Goal: Task Accomplishment & Management: Manage account settings

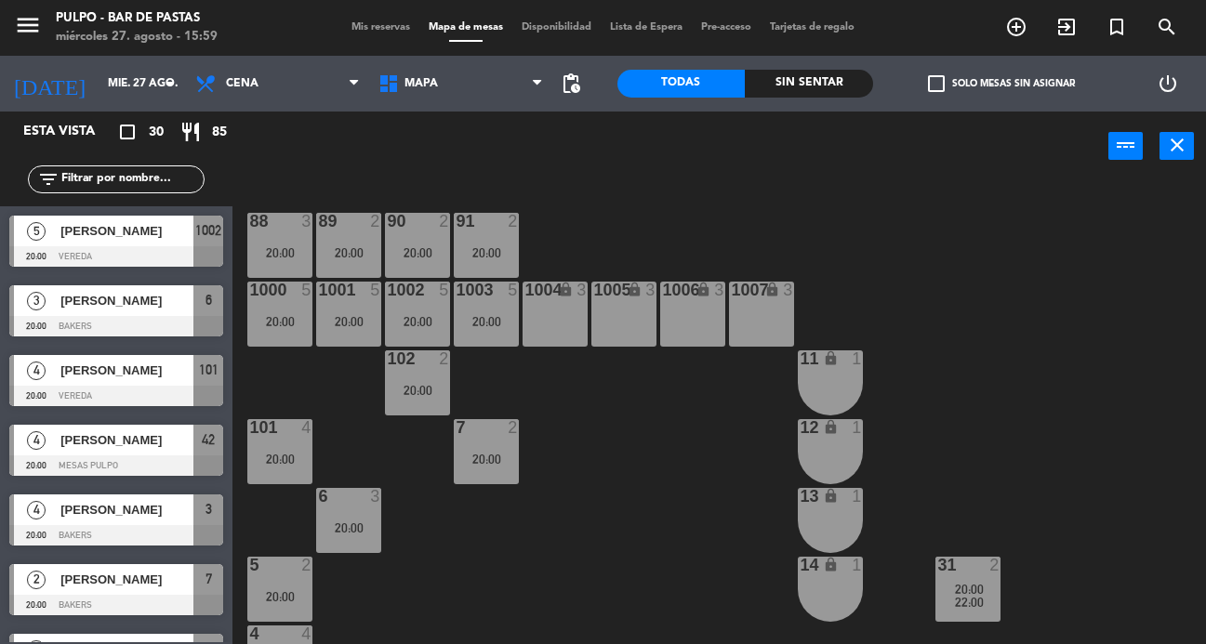
click at [364, 32] on span "Mis reservas" at bounding box center [380, 27] width 77 height 10
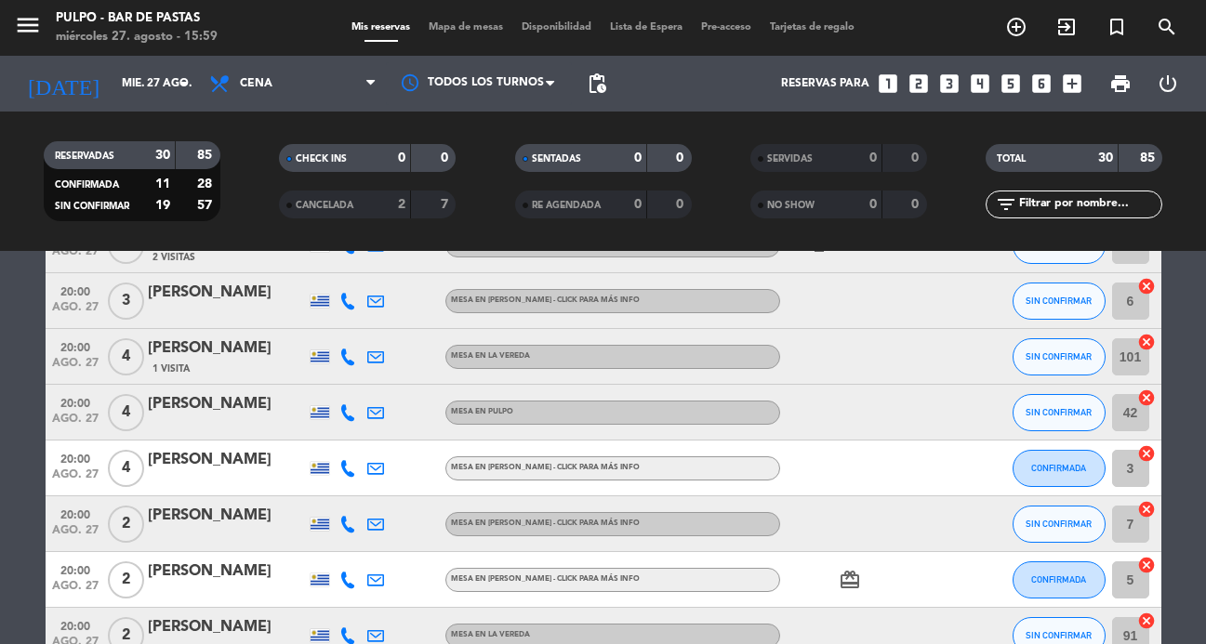
scroll to position [108, 0]
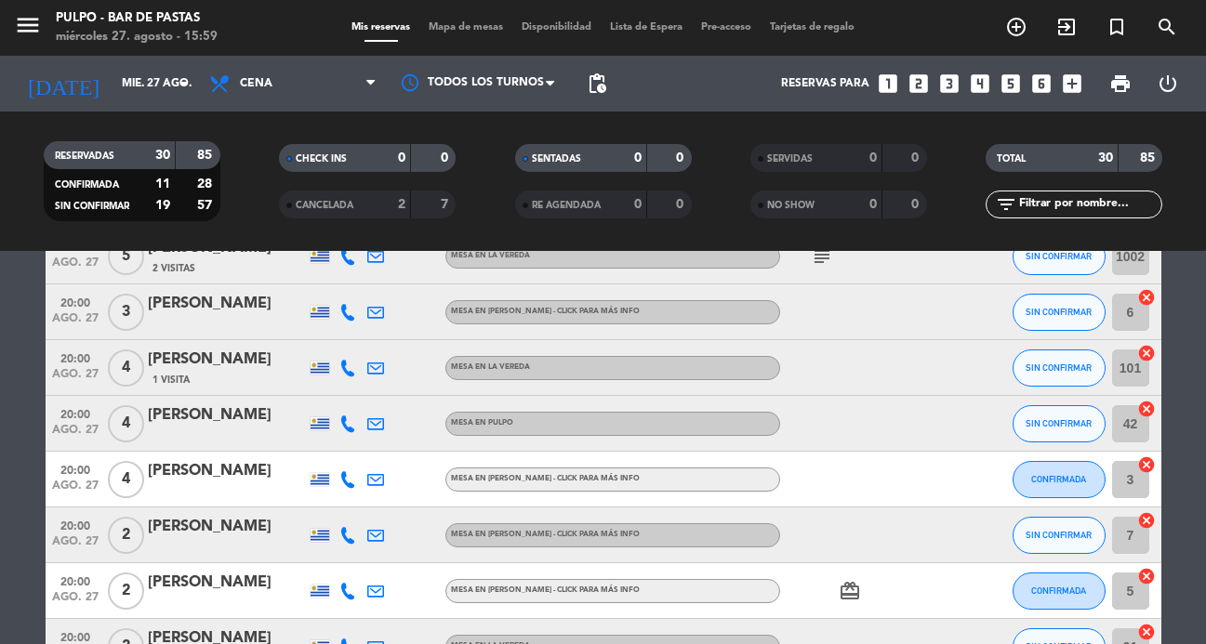
click at [343, 429] on icon at bounding box center [347, 424] width 17 height 17
click at [391, 391] on span at bounding box center [398, 393] width 15 height 15
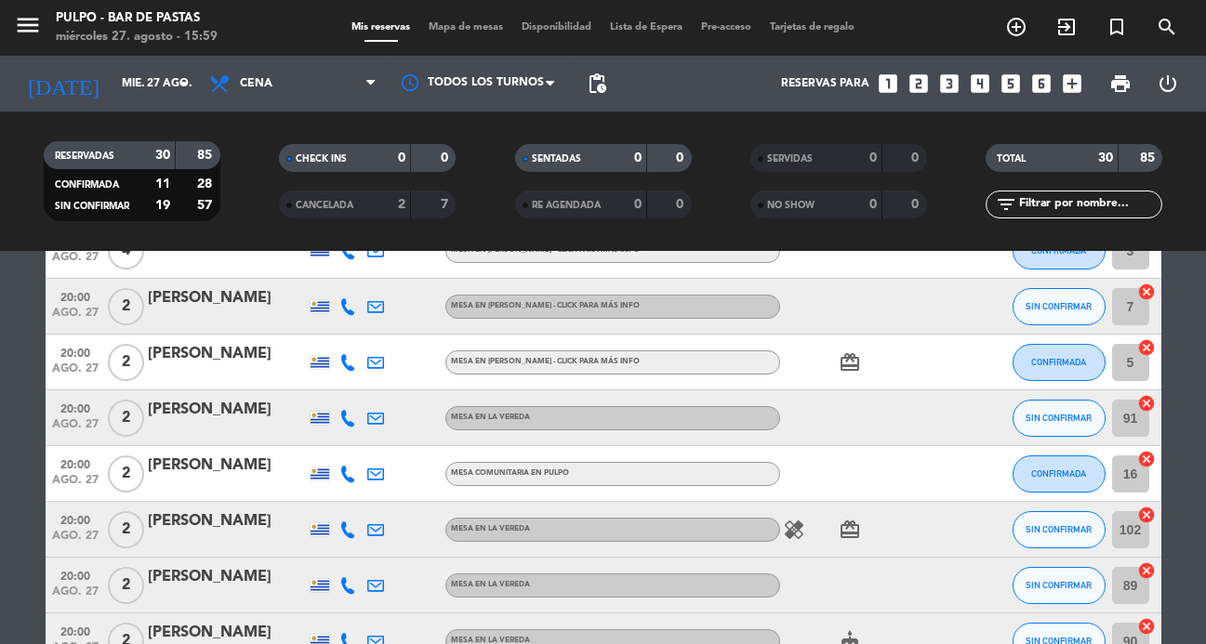
scroll to position [339, 0]
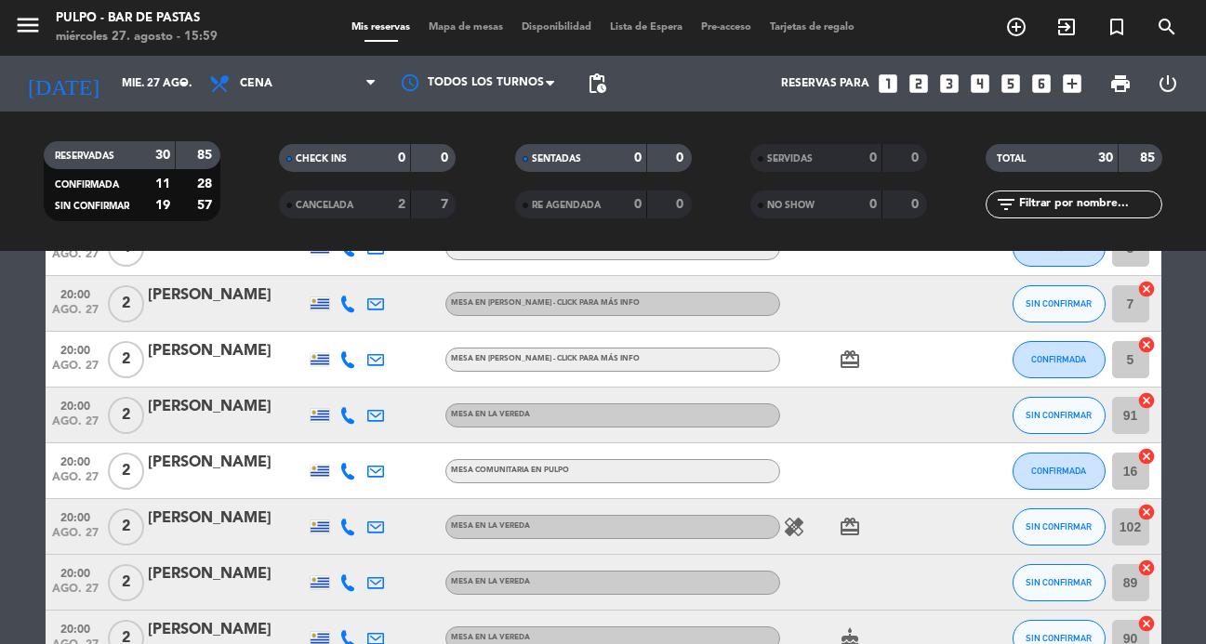
click at [346, 472] on icon at bounding box center [347, 471] width 17 height 17
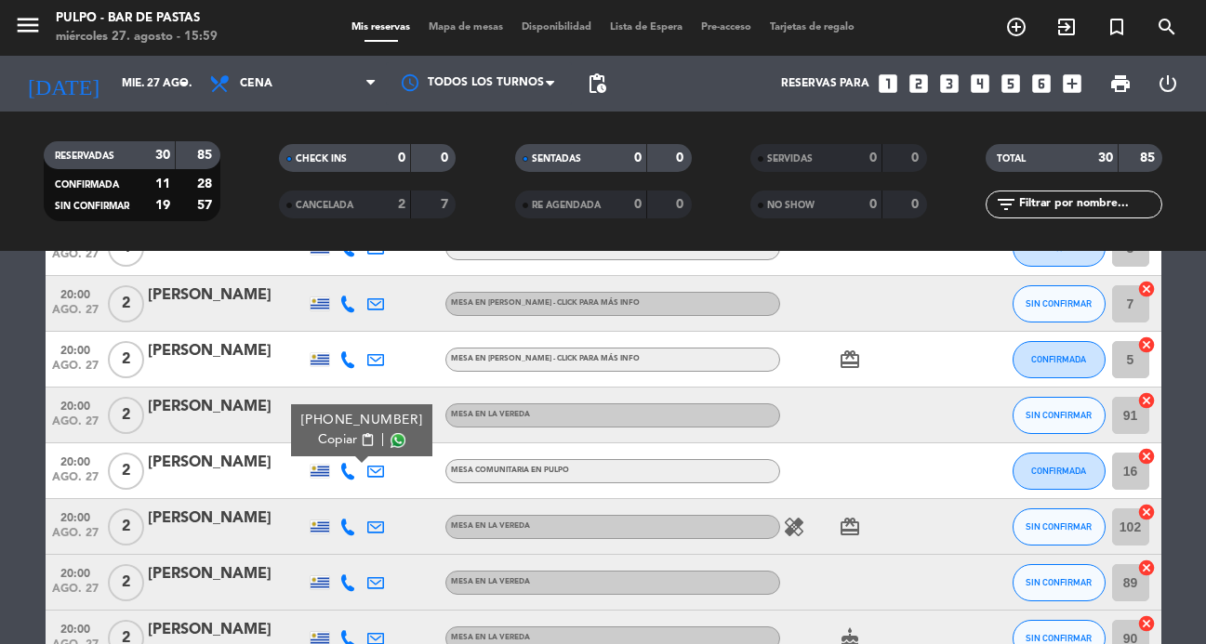
click at [391, 444] on span at bounding box center [398, 440] width 15 height 15
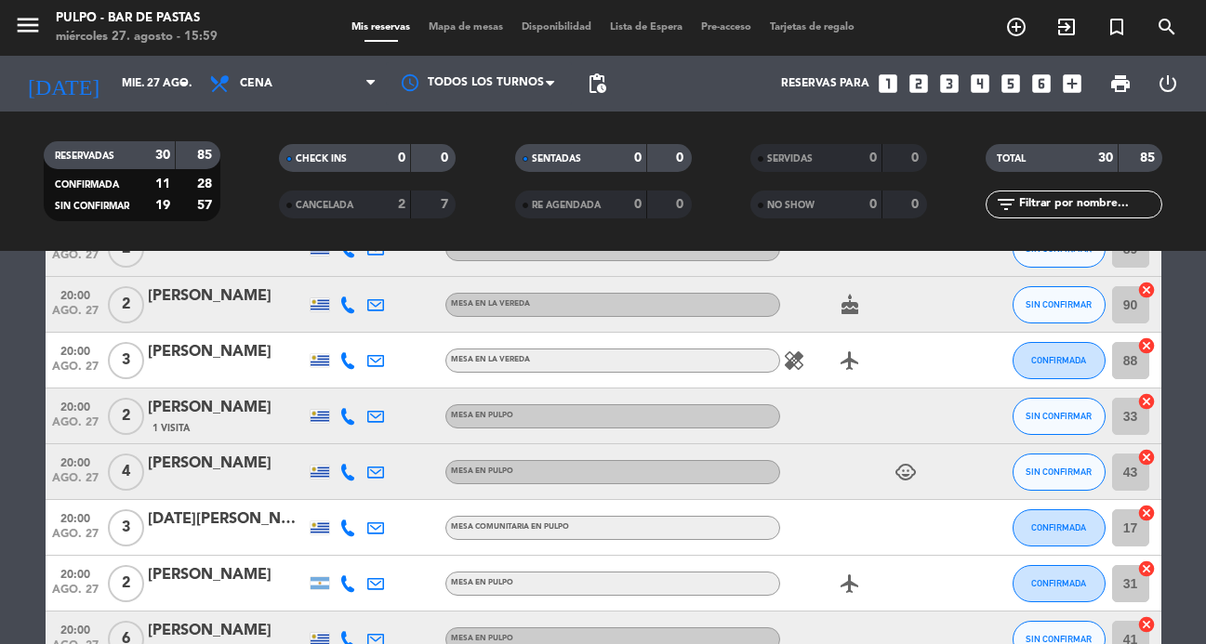
scroll to position [682, 0]
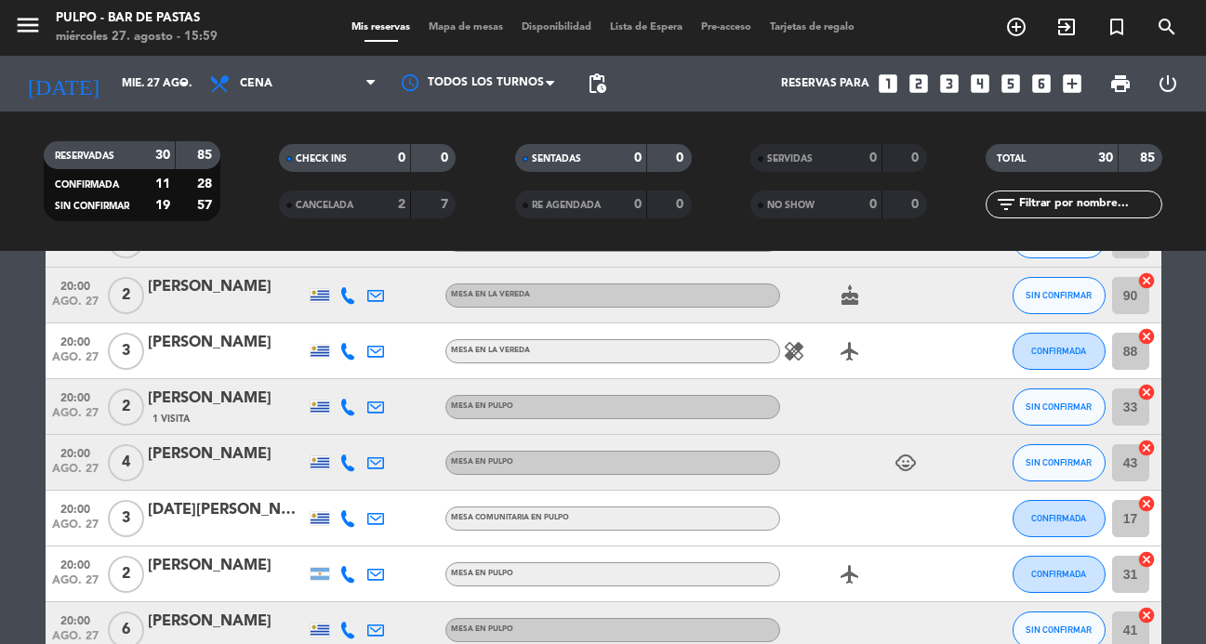
click at [344, 411] on icon at bounding box center [347, 407] width 17 height 17
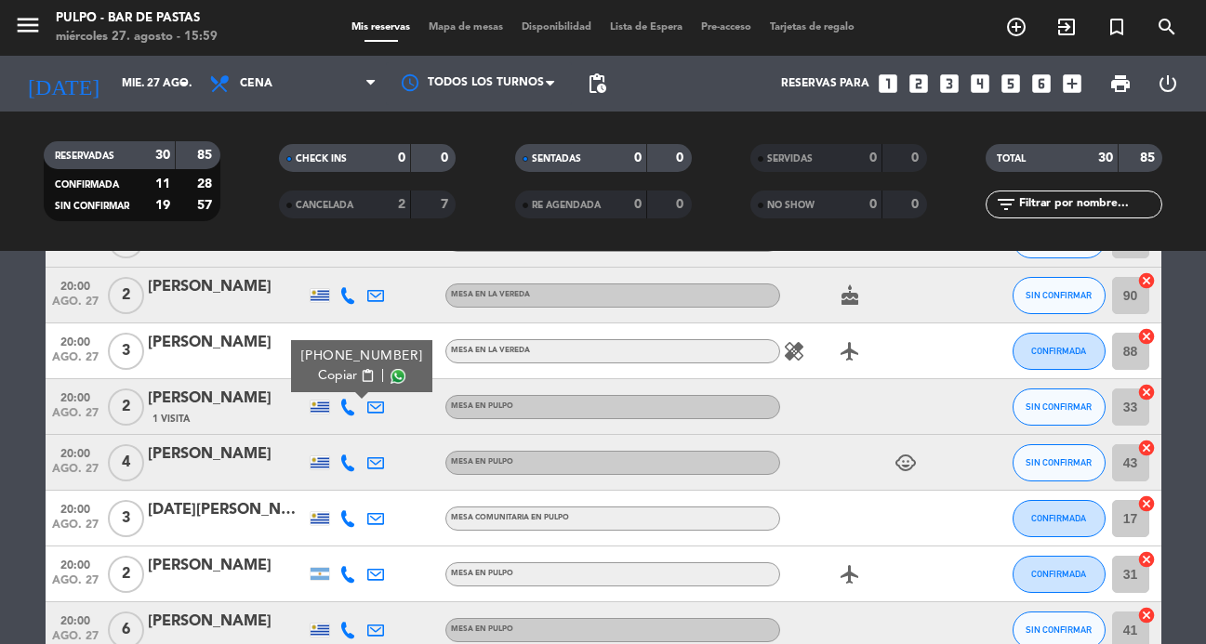
click at [391, 372] on span at bounding box center [398, 376] width 15 height 15
click at [344, 468] on icon at bounding box center [347, 463] width 17 height 17
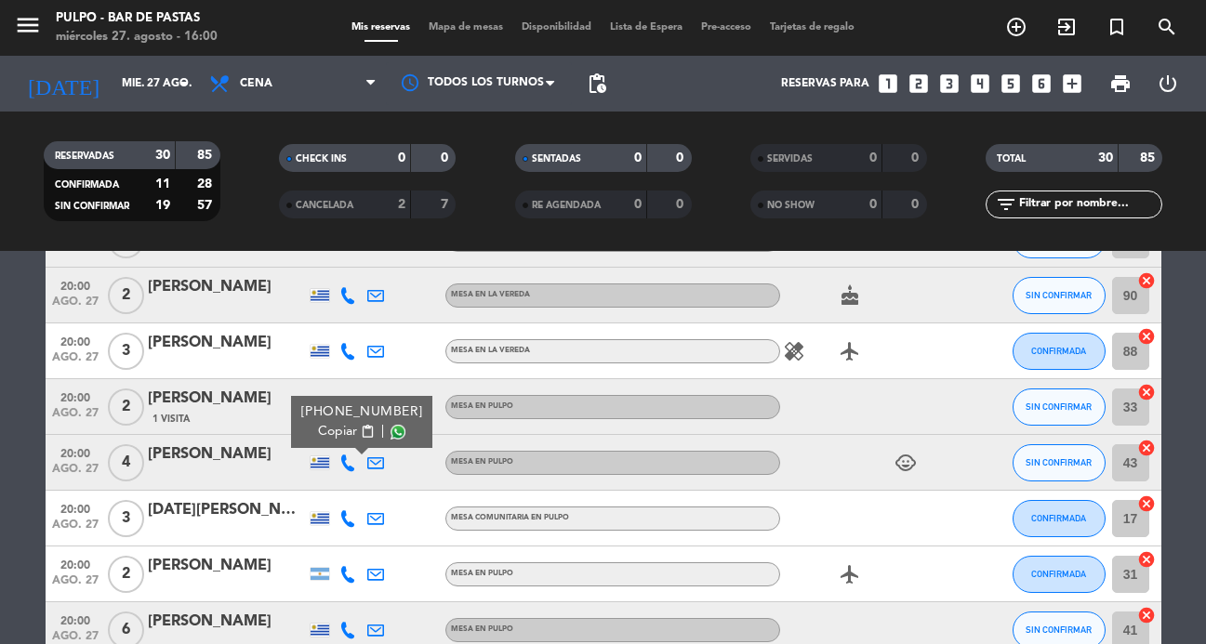
click at [391, 432] on span at bounding box center [398, 432] width 15 height 15
click at [348, 518] on icon at bounding box center [347, 518] width 17 height 17
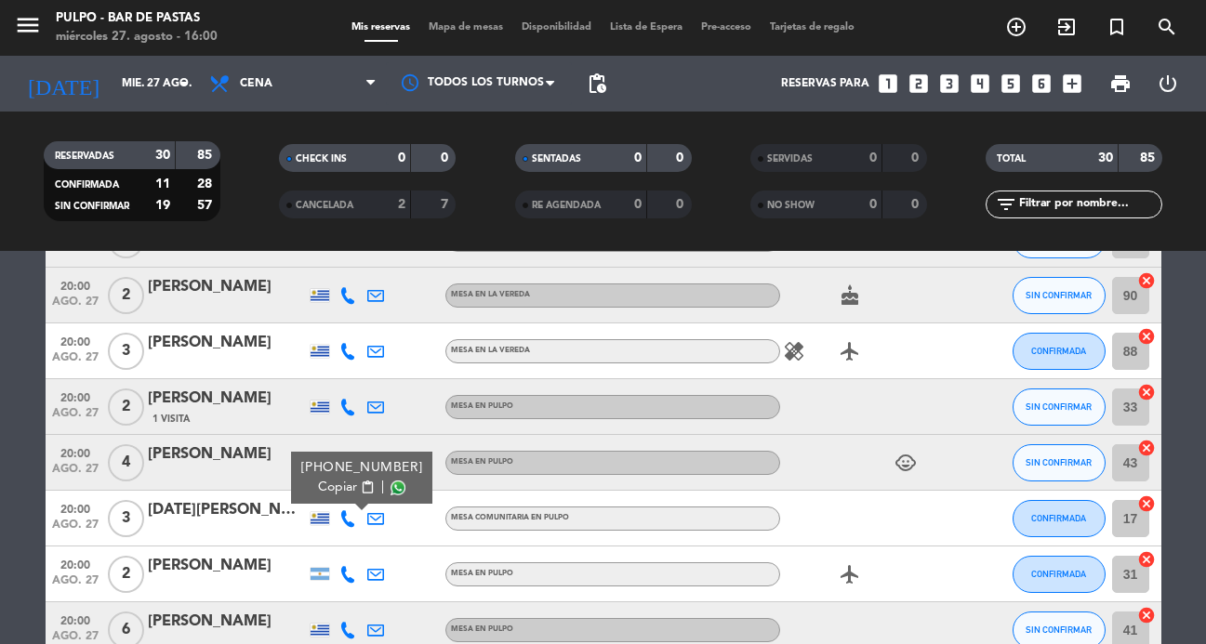
click at [391, 487] on span at bounding box center [398, 488] width 15 height 15
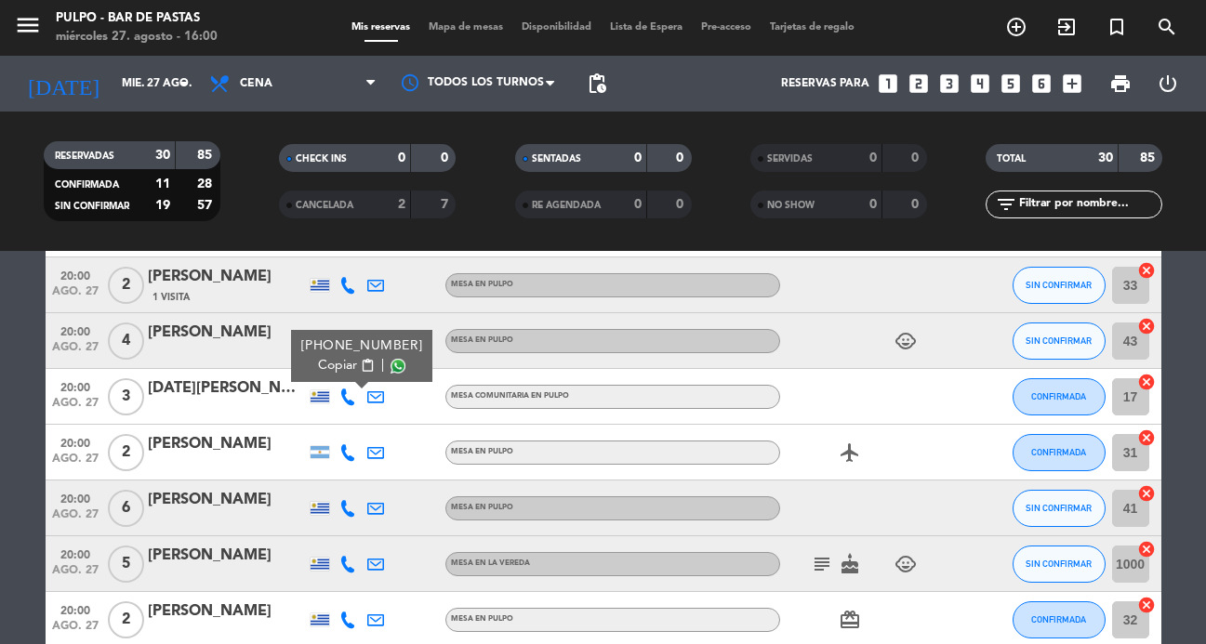
scroll to position [830, 0]
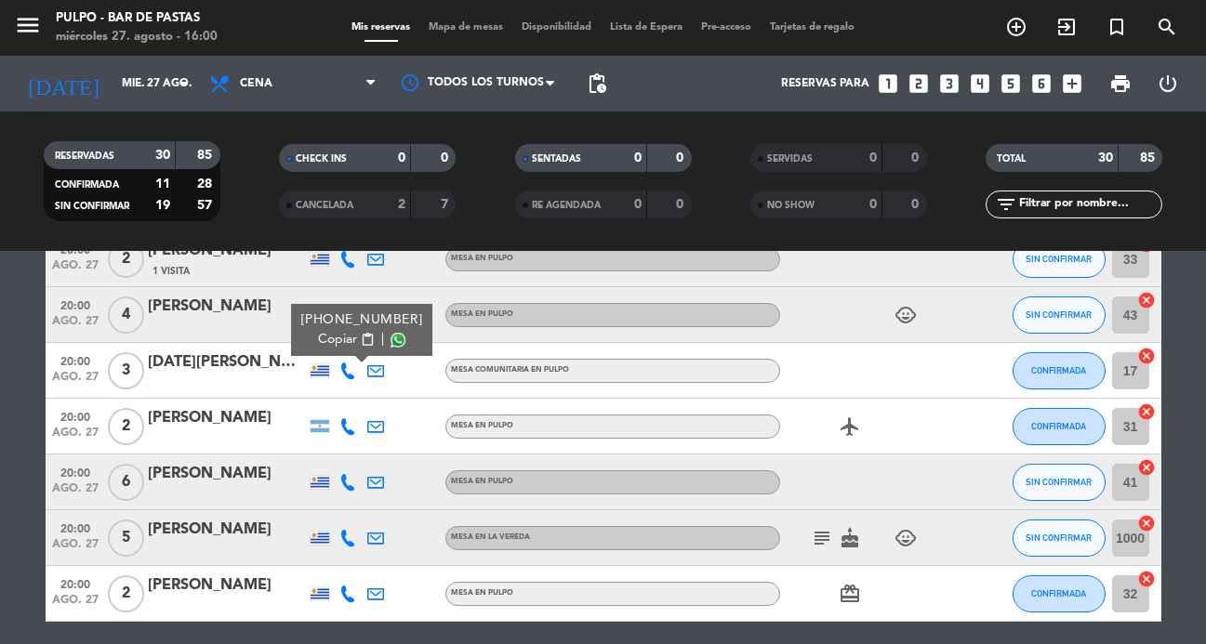
click at [350, 415] on div at bounding box center [348, 426] width 28 height 55
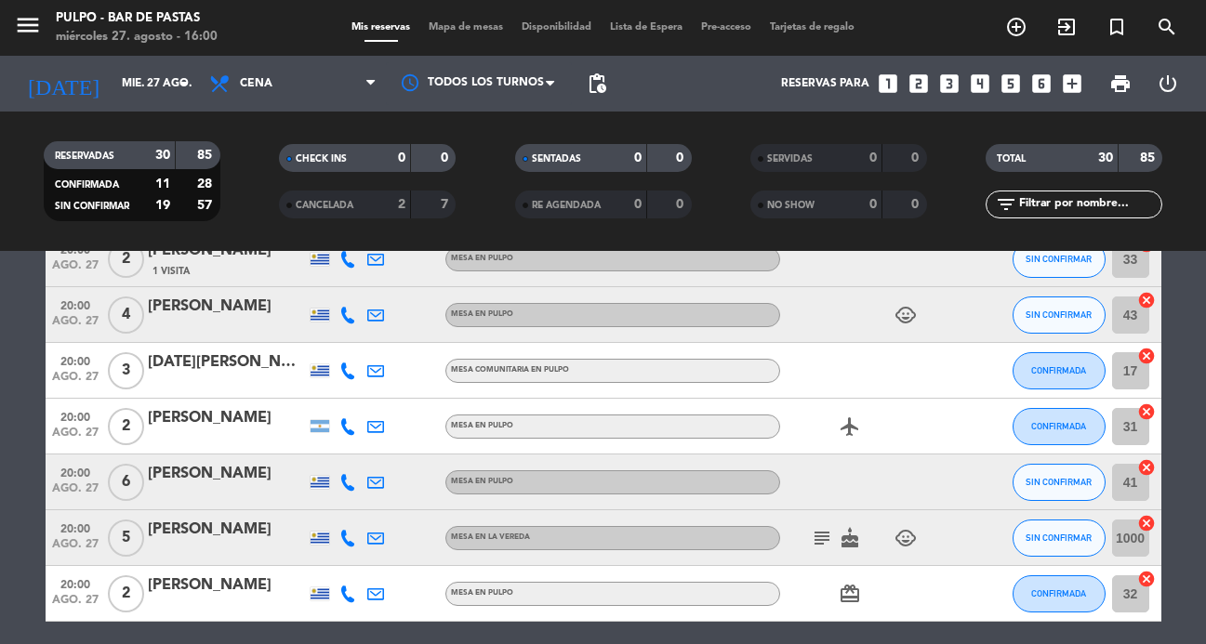
click at [349, 424] on icon at bounding box center [347, 426] width 17 height 17
click at [387, 400] on span at bounding box center [394, 396] width 15 height 15
click at [344, 487] on icon at bounding box center [347, 482] width 17 height 17
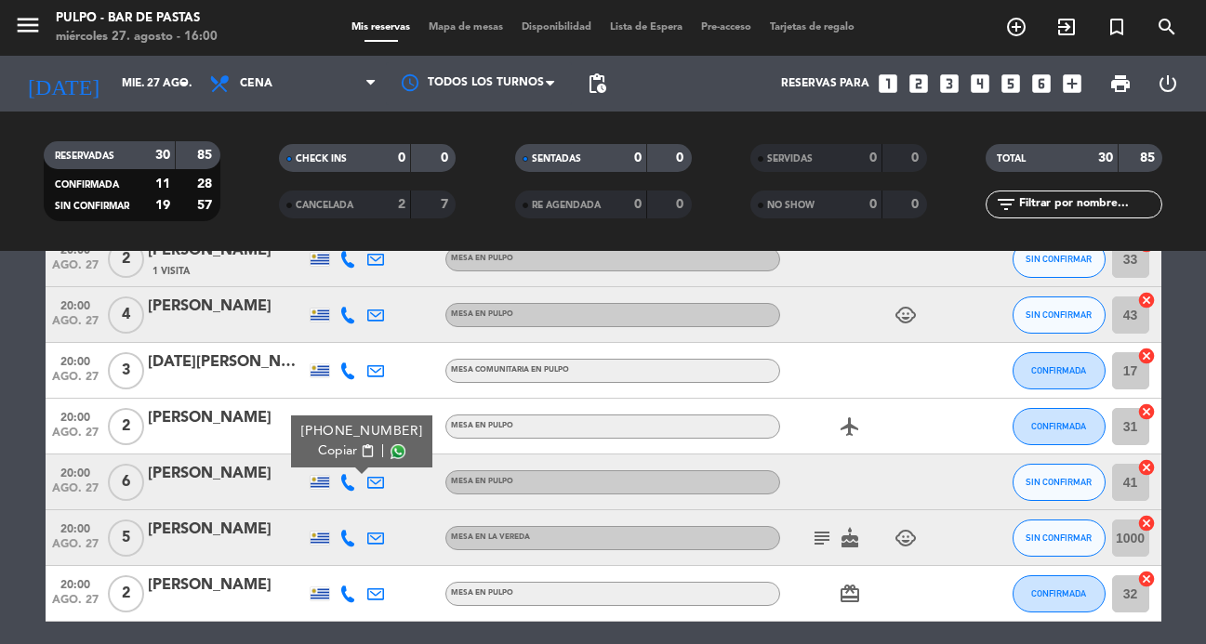
click at [391, 449] on span at bounding box center [398, 451] width 15 height 15
click at [345, 538] on icon at bounding box center [347, 538] width 17 height 17
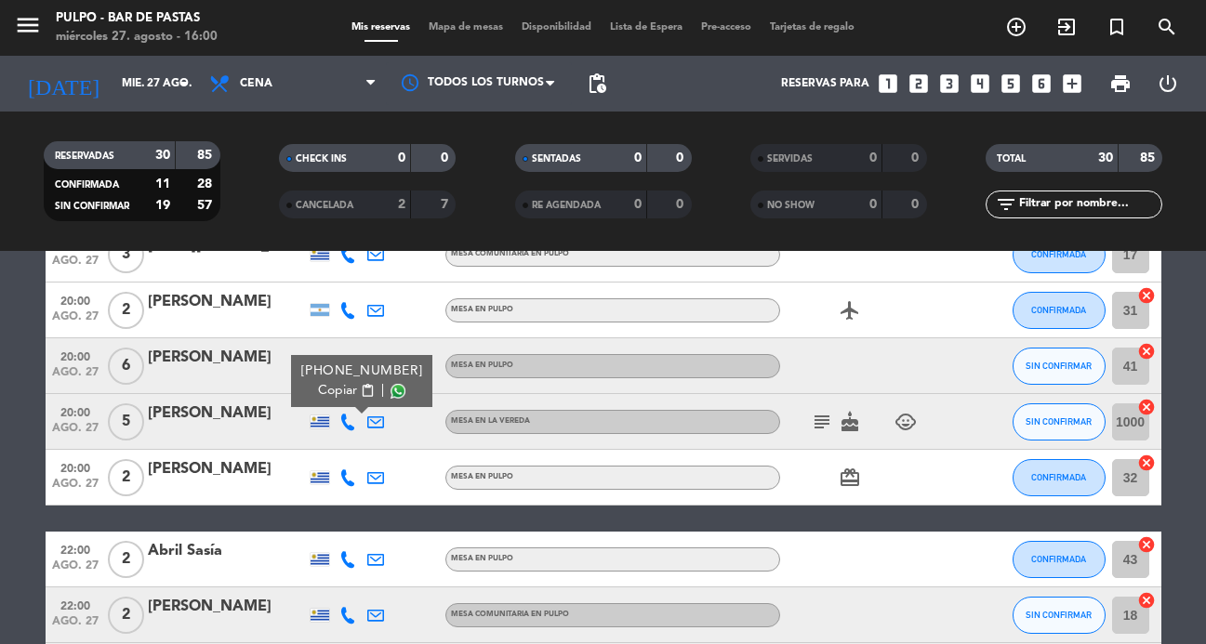
scroll to position [941, 0]
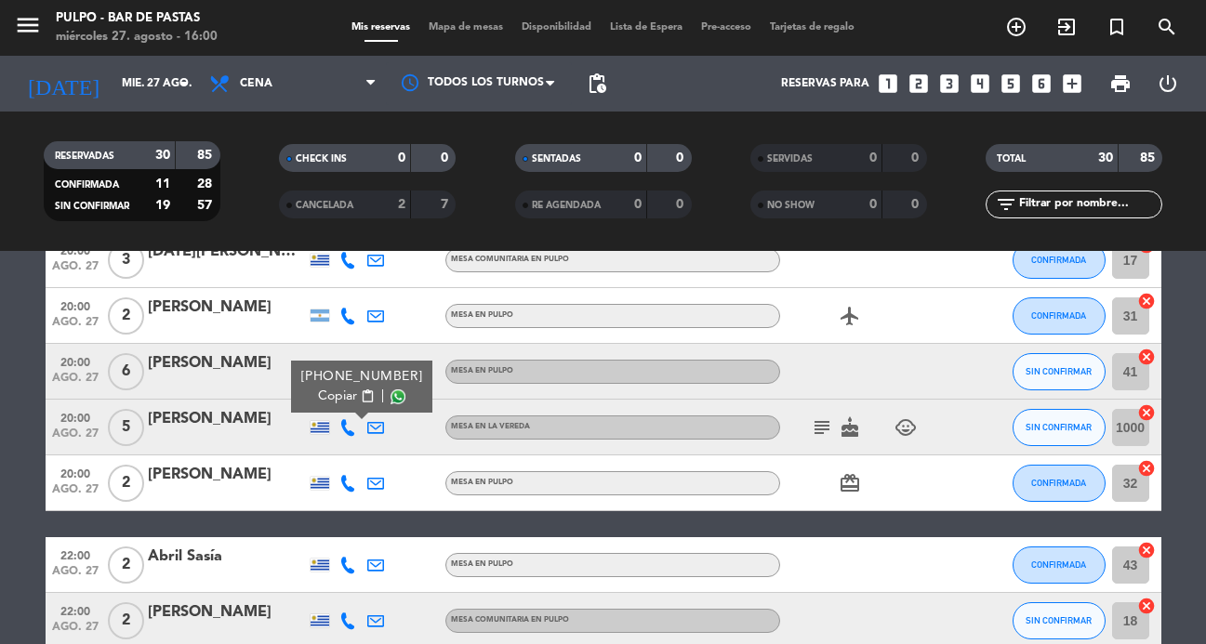
click at [347, 488] on icon at bounding box center [347, 483] width 17 height 17
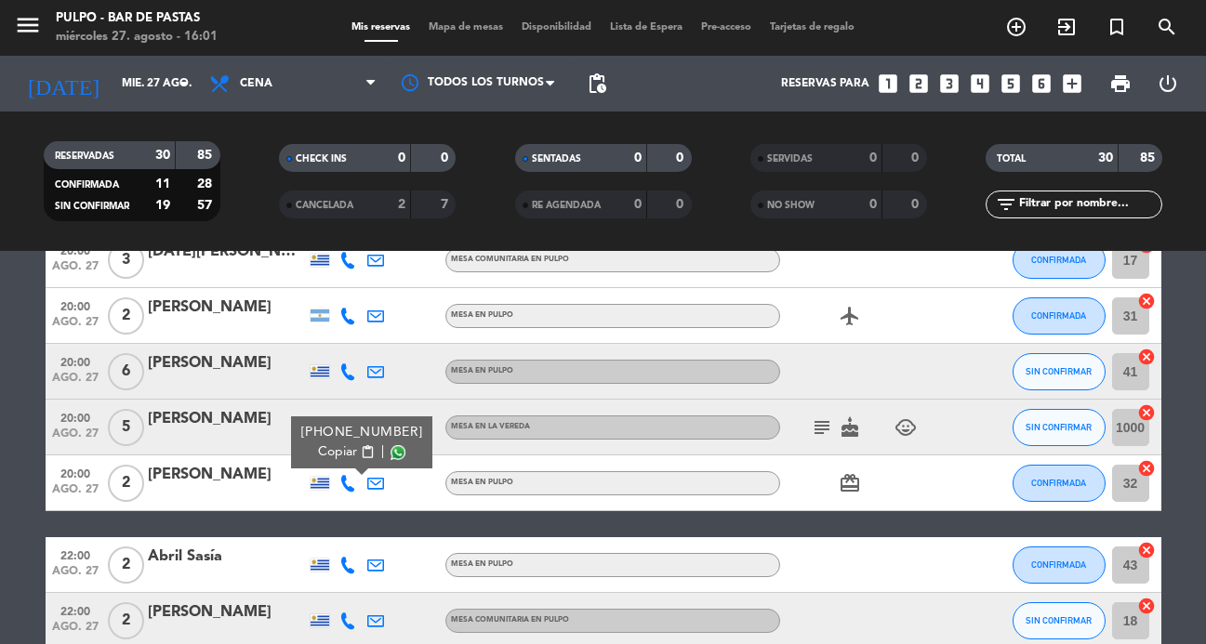
click at [391, 455] on span at bounding box center [398, 452] width 15 height 15
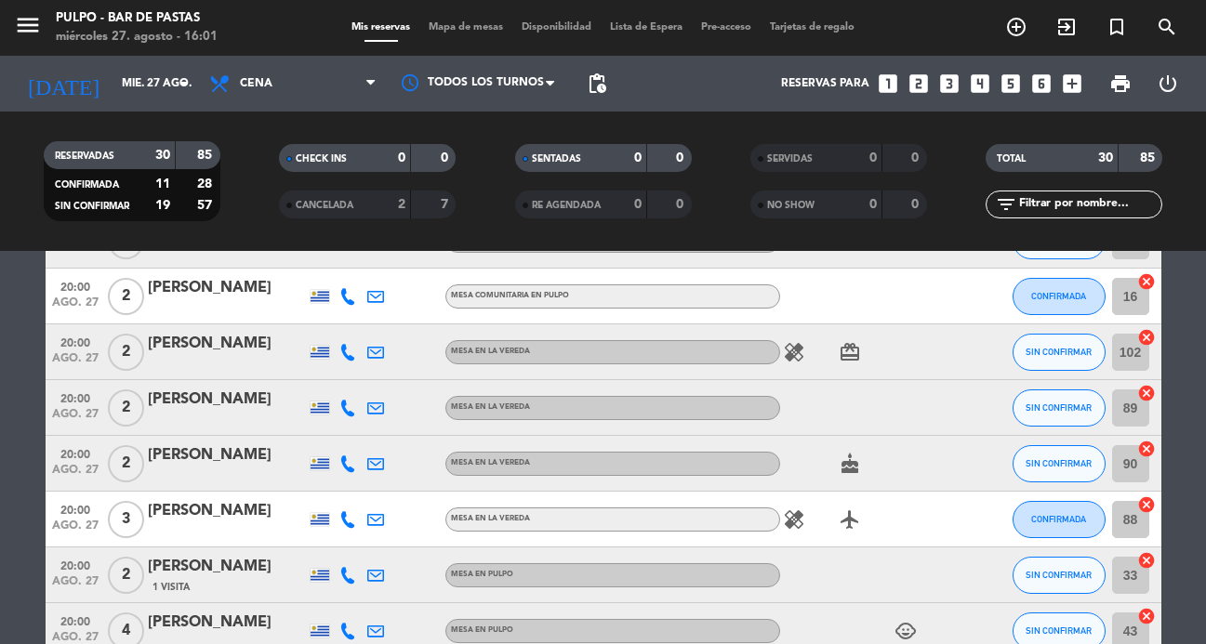
scroll to position [541, 0]
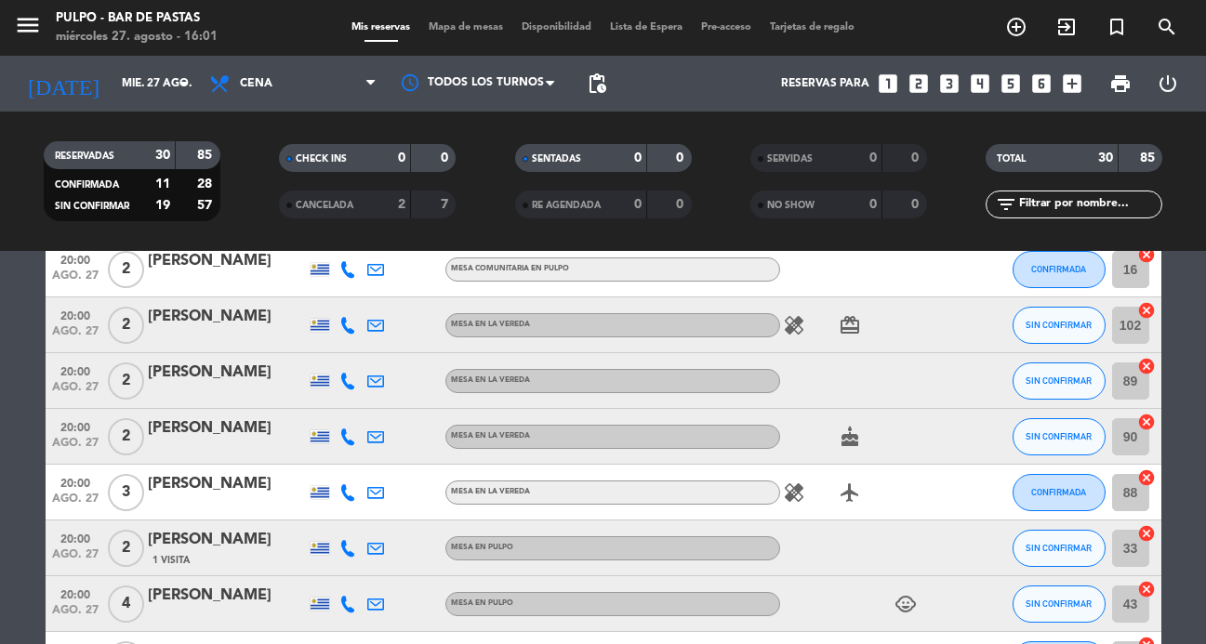
click at [450, 22] on span "Mapa de mesas" at bounding box center [465, 27] width 93 height 10
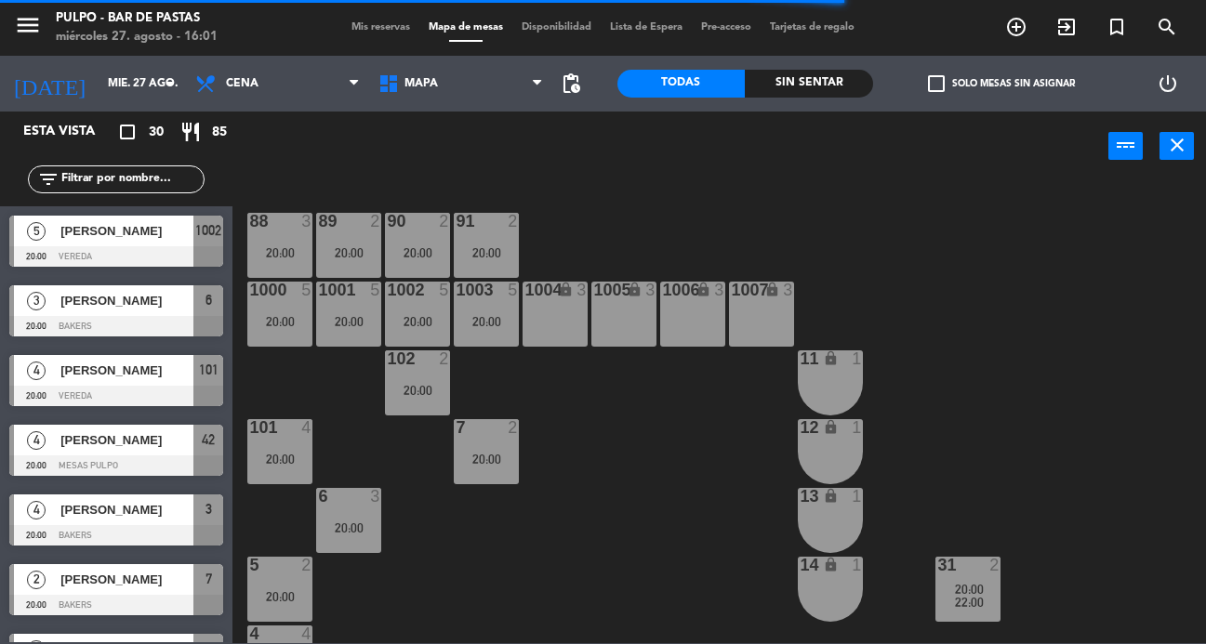
click at [370, 30] on span "Mis reservas" at bounding box center [380, 27] width 77 height 10
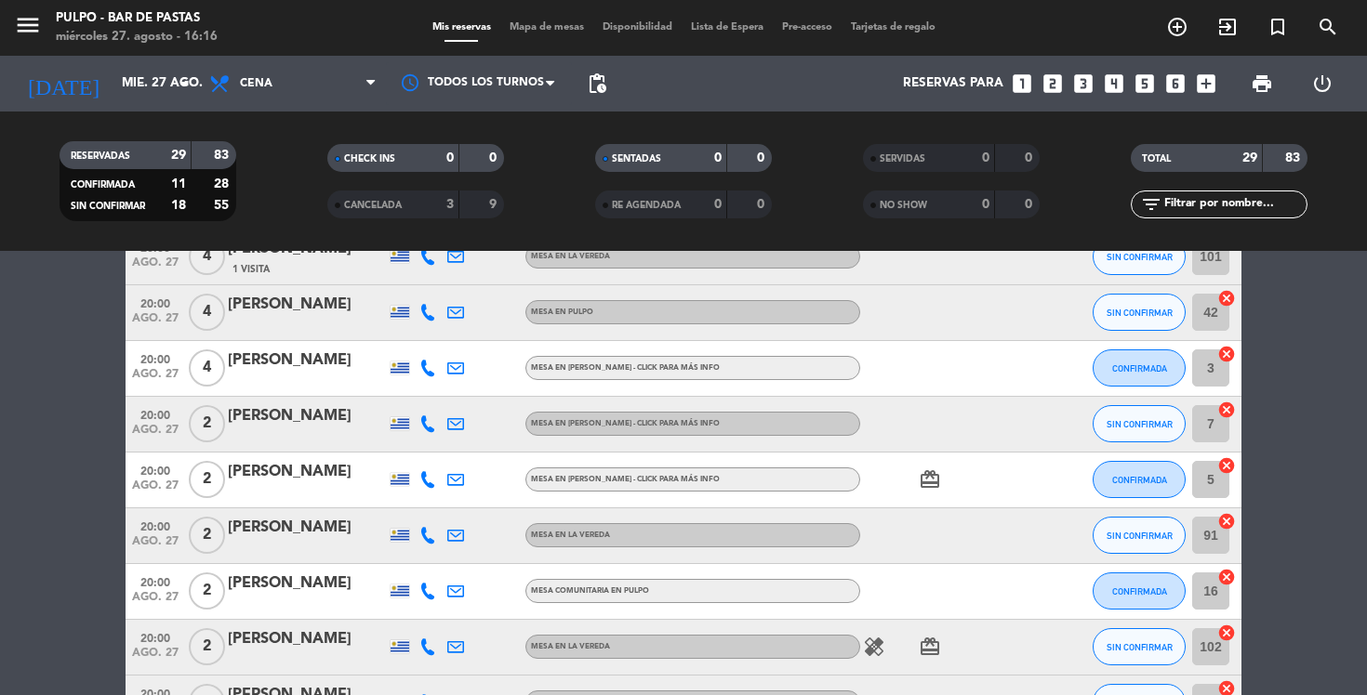
scroll to position [290, 0]
click at [427, 592] on icon at bounding box center [427, 592] width 17 height 17
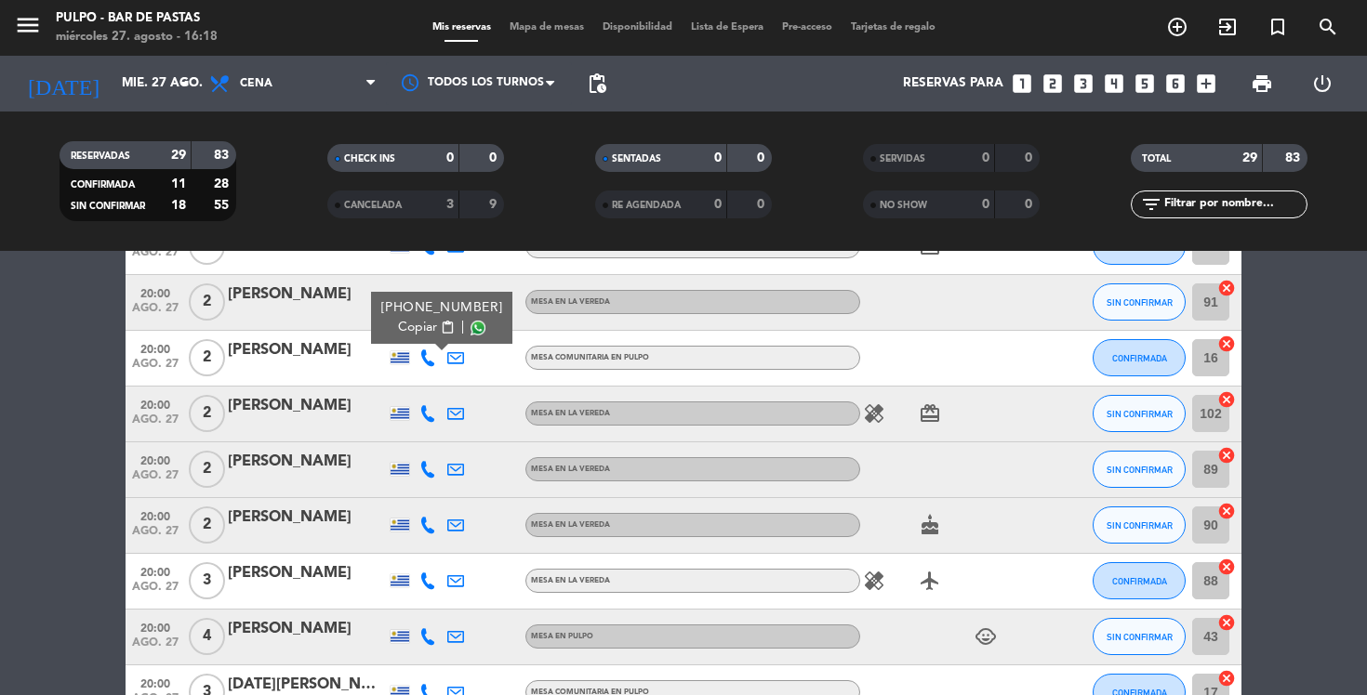
scroll to position [531, 0]
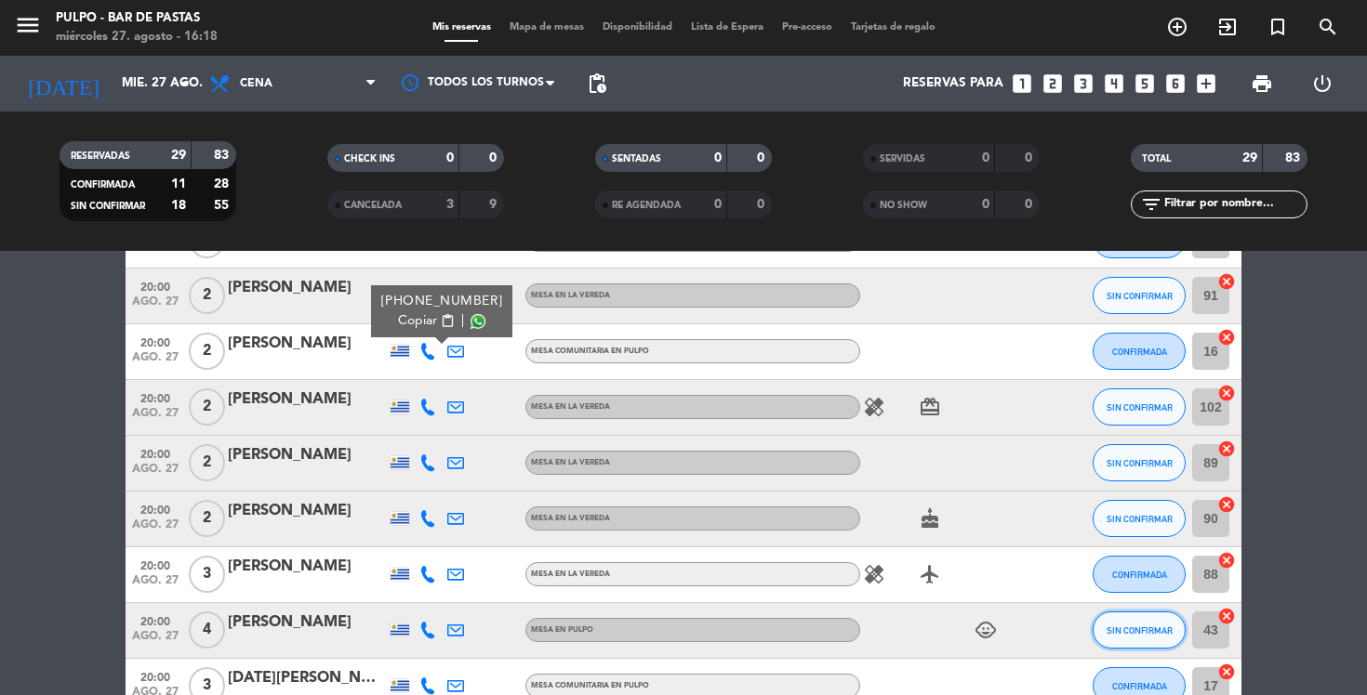
click at [1120, 636] on span "SIN CONFIRMAR" at bounding box center [1139, 631] width 66 height 10
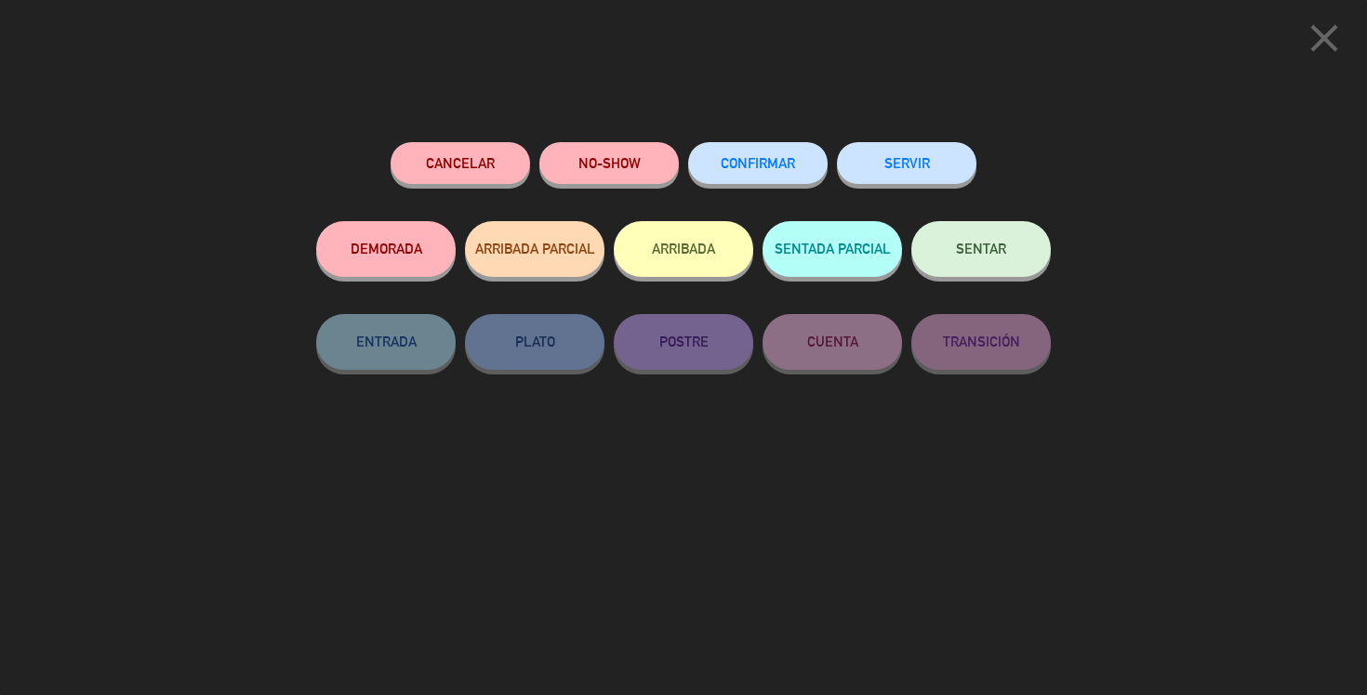
click at [791, 167] on span "CONFIRMAR" at bounding box center [758, 163] width 74 height 16
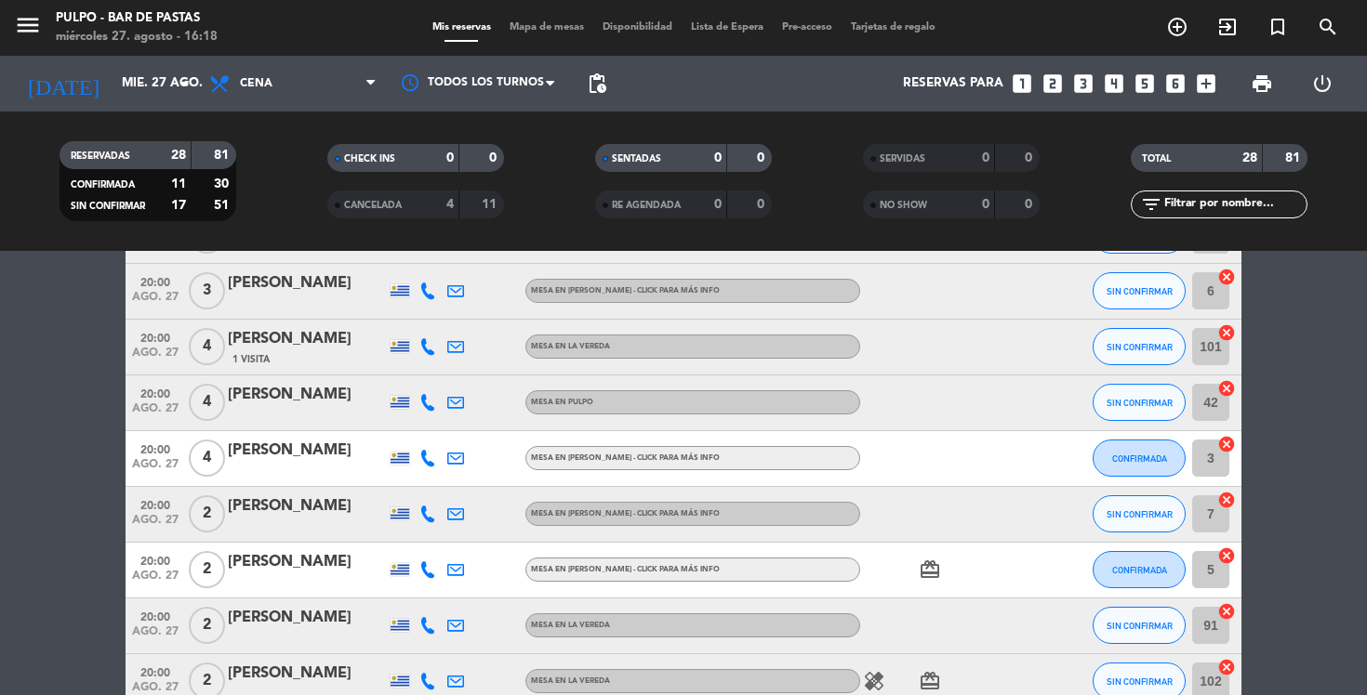
scroll to position [0, 0]
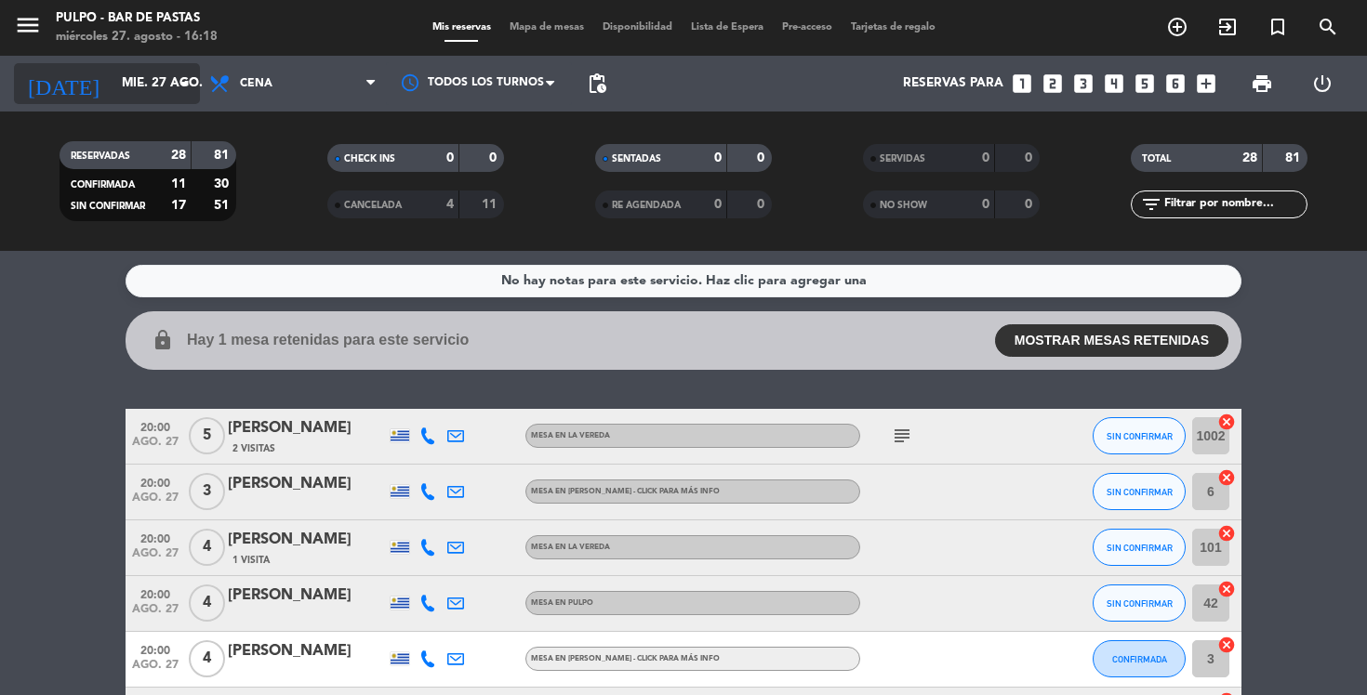
click at [162, 95] on input "mié. 27 ago." at bounding box center [196, 83] width 166 height 33
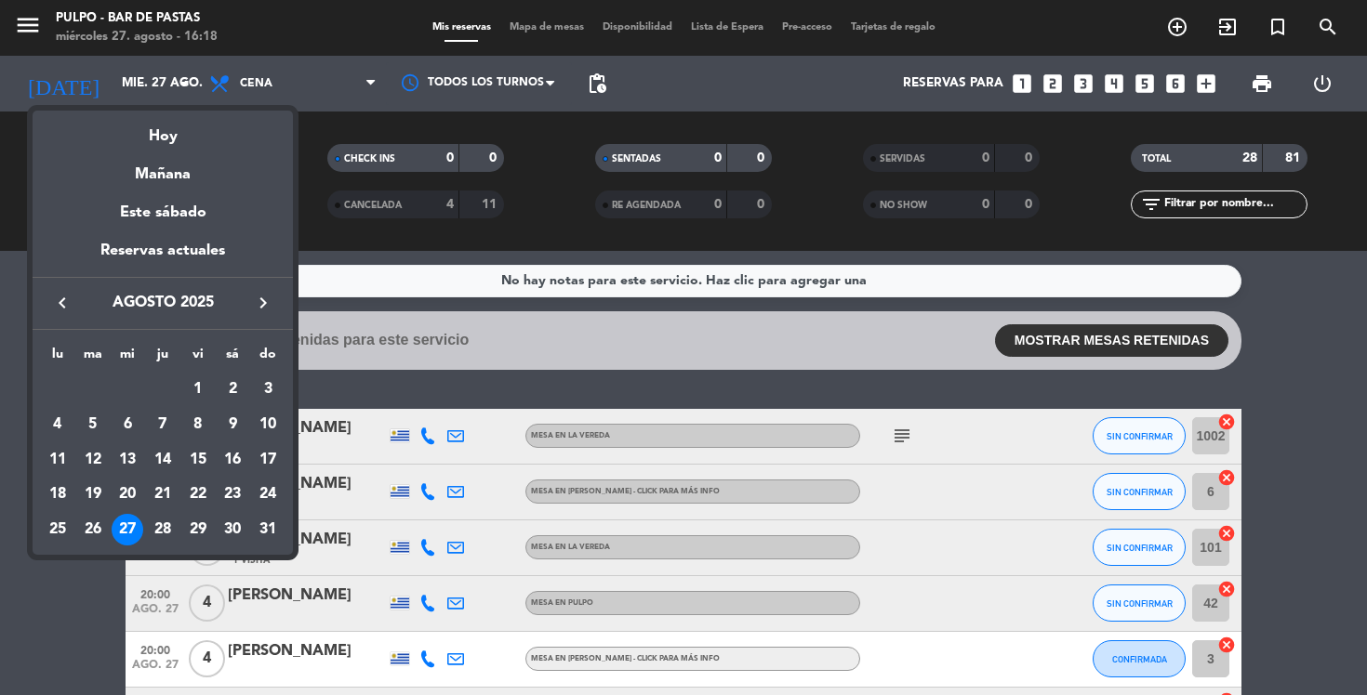
click at [267, 303] on icon "keyboard_arrow_right" at bounding box center [263, 303] width 22 height 22
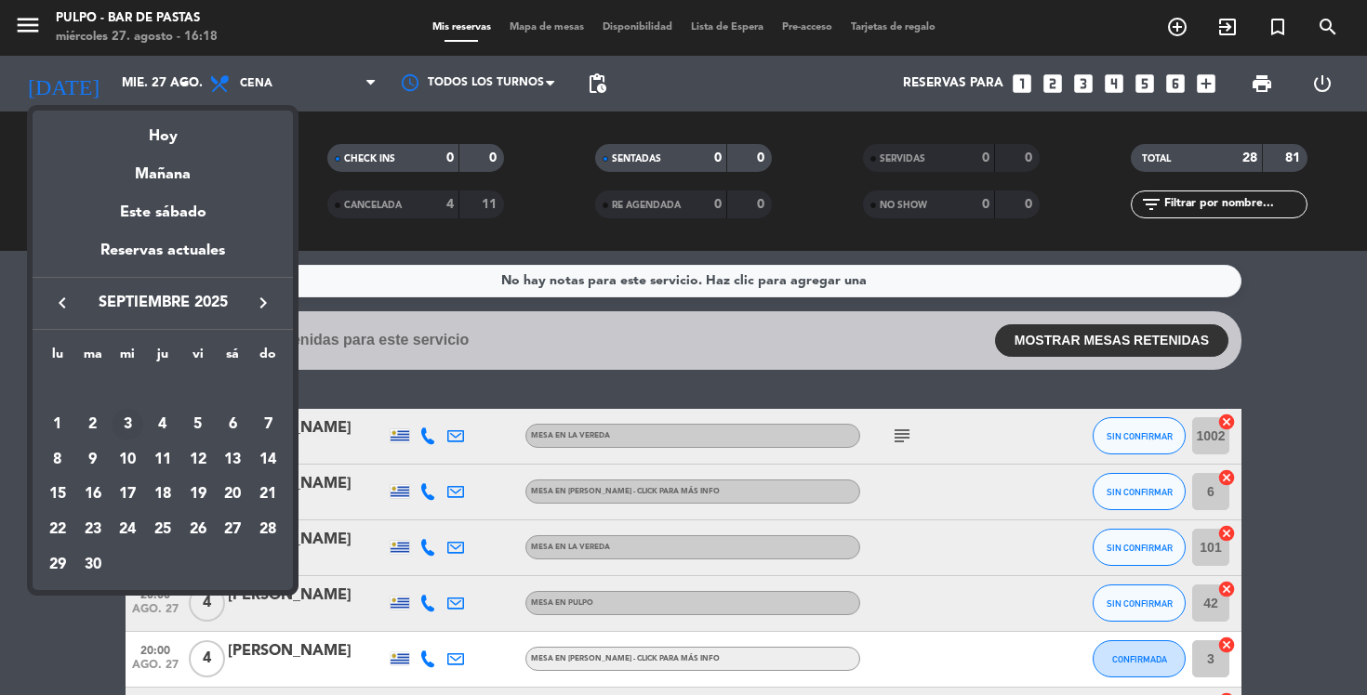
click at [127, 429] on div "3" at bounding box center [128, 425] width 32 height 32
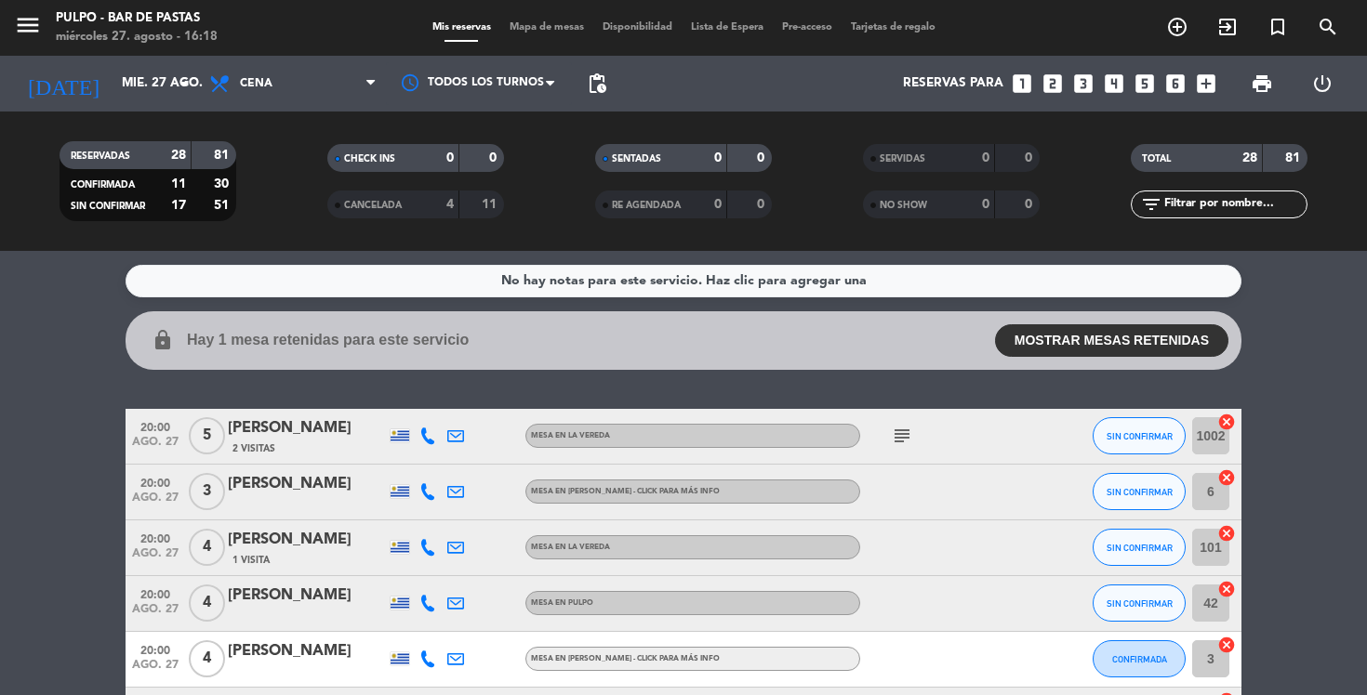
type input "mié. [DATE]"
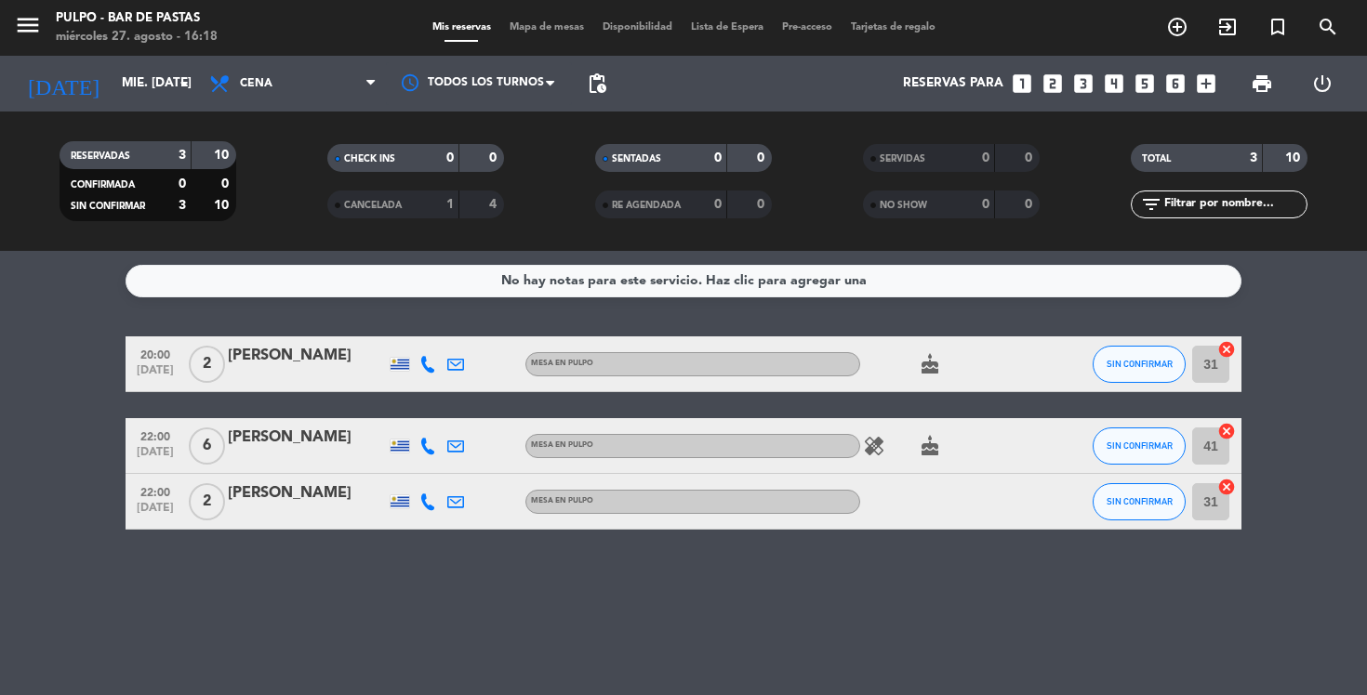
click at [550, 30] on span "Mapa de mesas" at bounding box center [546, 27] width 93 height 10
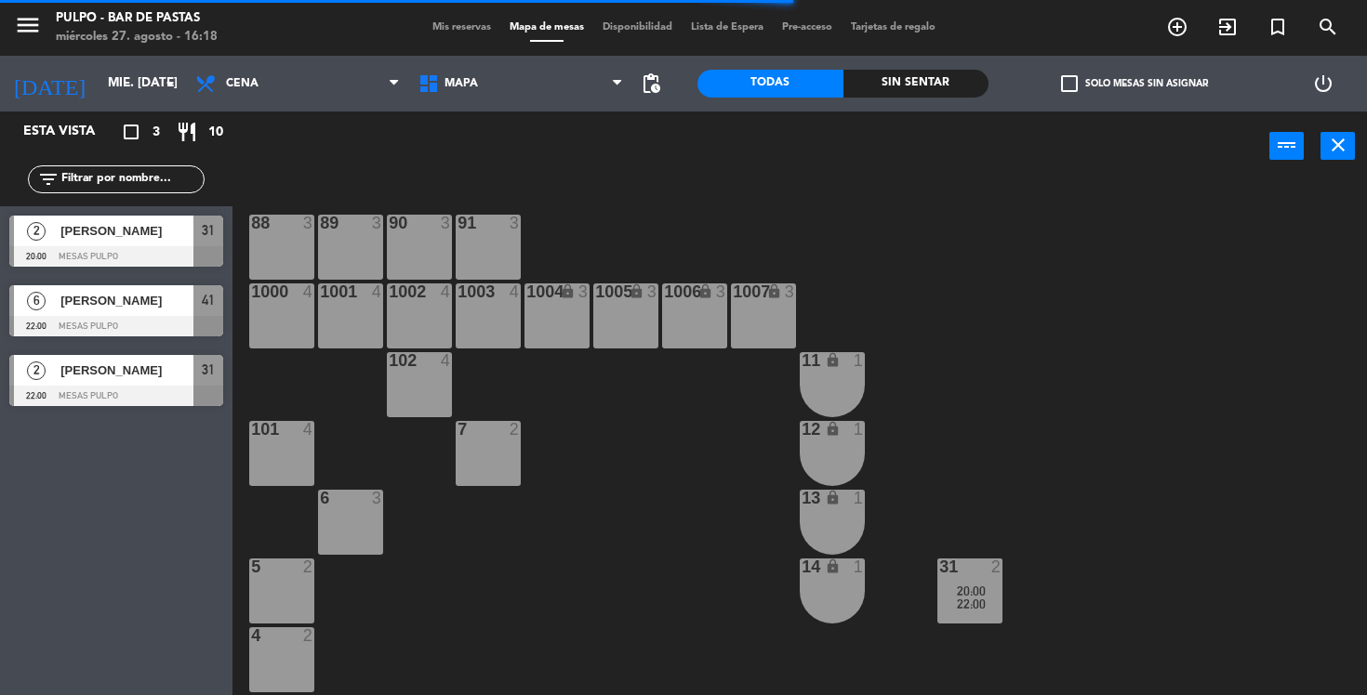
scroll to position [203, 0]
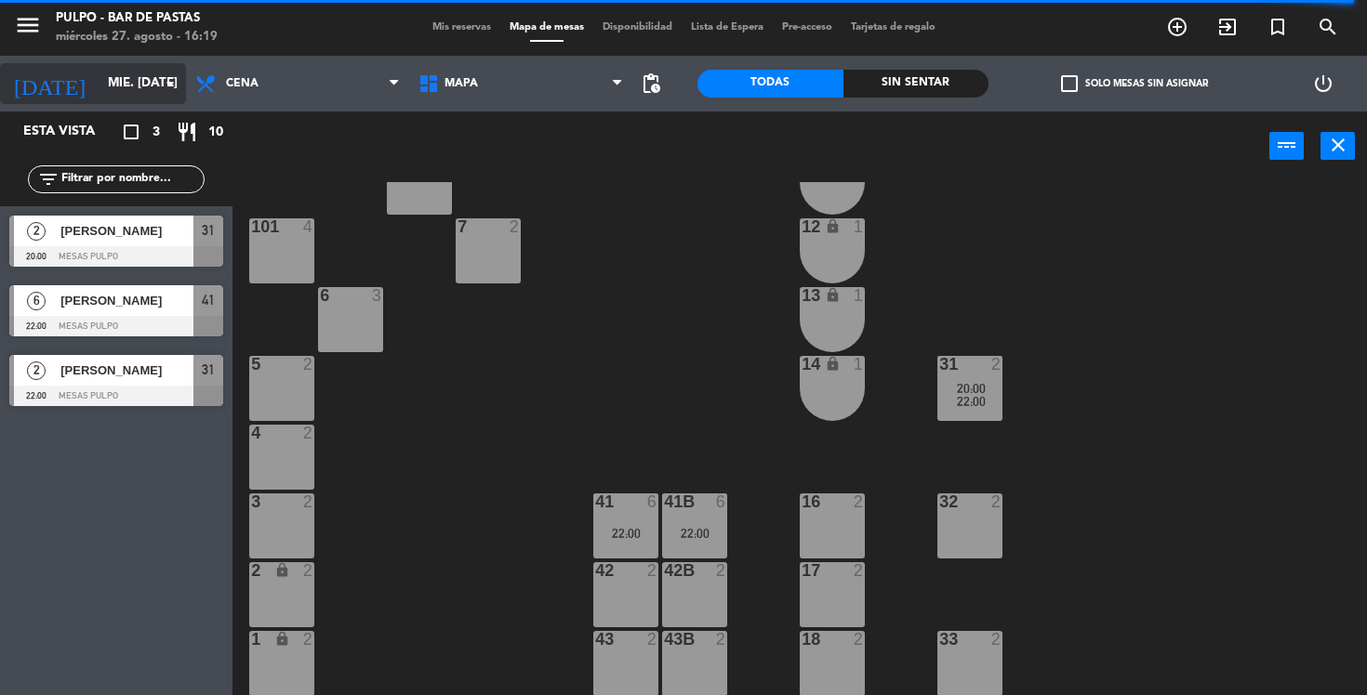
click at [99, 78] on input "mié. [DATE]" at bounding box center [182, 83] width 166 height 33
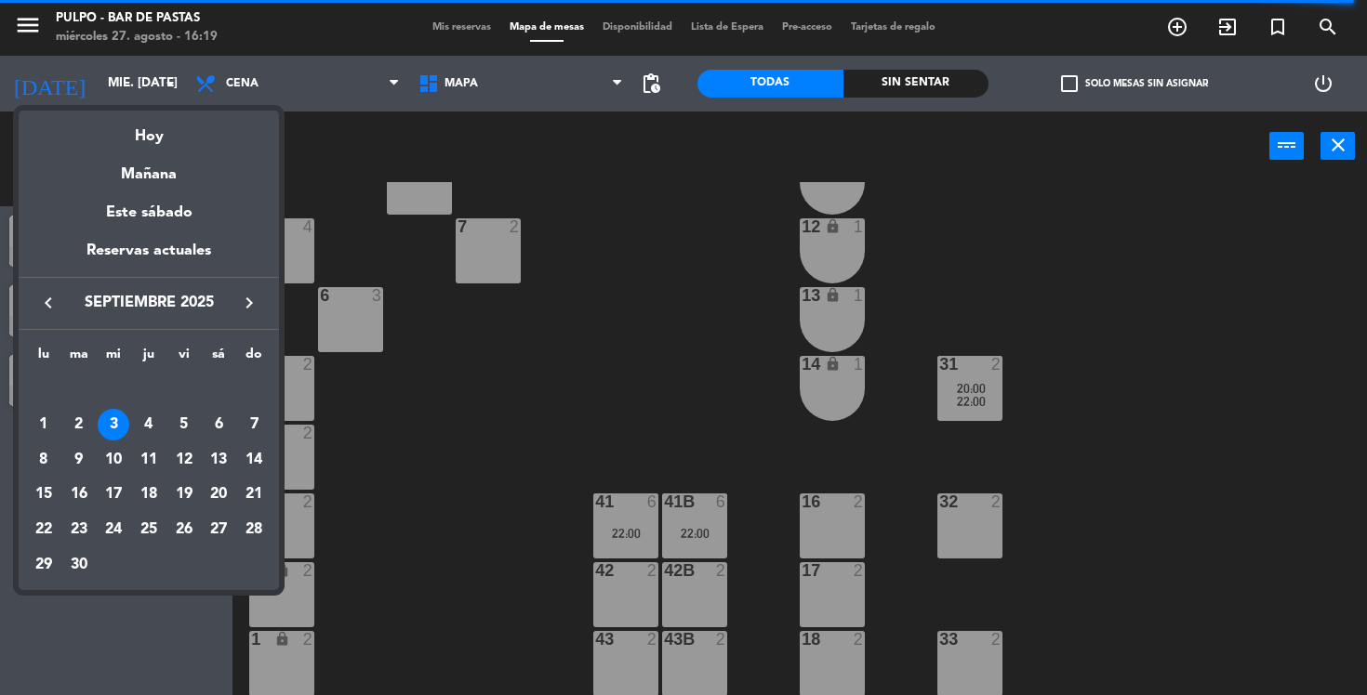
click at [49, 305] on icon "keyboard_arrow_left" at bounding box center [48, 303] width 22 height 22
click at [114, 536] on div "27" at bounding box center [114, 530] width 32 height 32
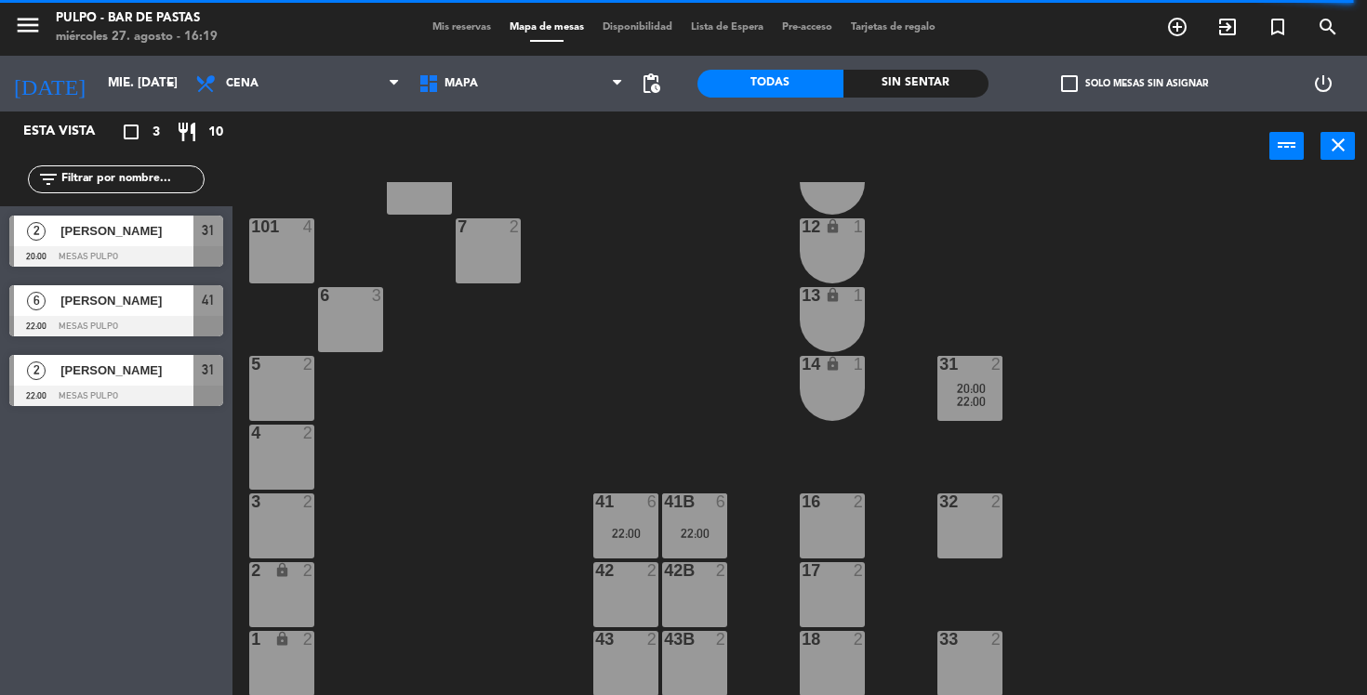
type input "mié. 27 ago."
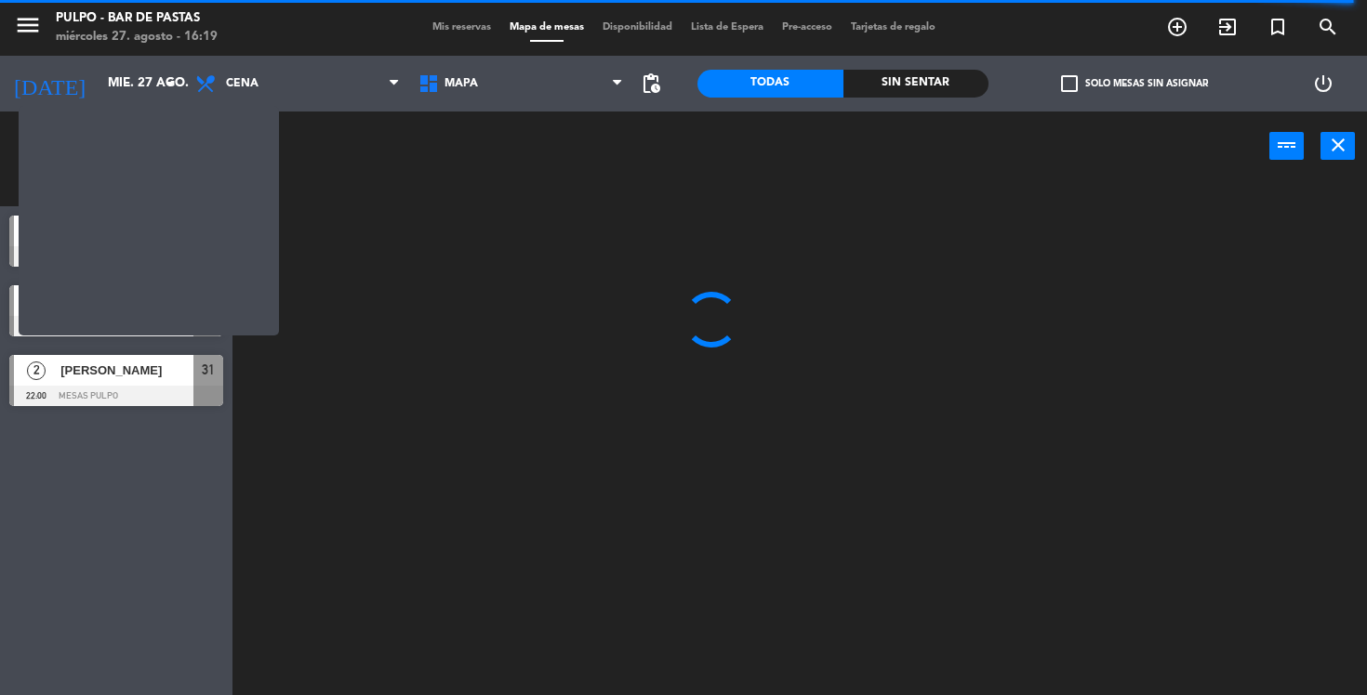
scroll to position [0, 0]
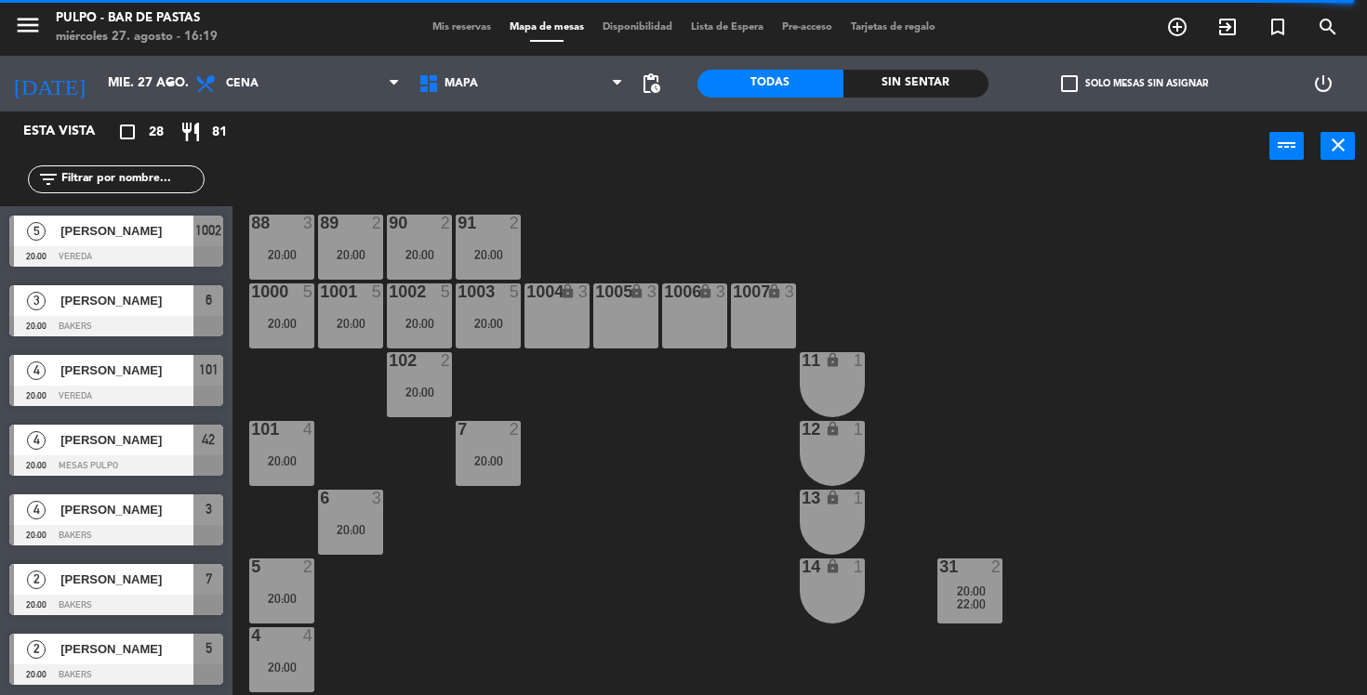
click at [941, 301] on div "88 3 20:00 89 2 20:00 90 2 20:00 91 2 20:00 1000 5 20:00 1001 5 20:00 1002 5 20…" at bounding box center [806, 439] width 1120 height 514
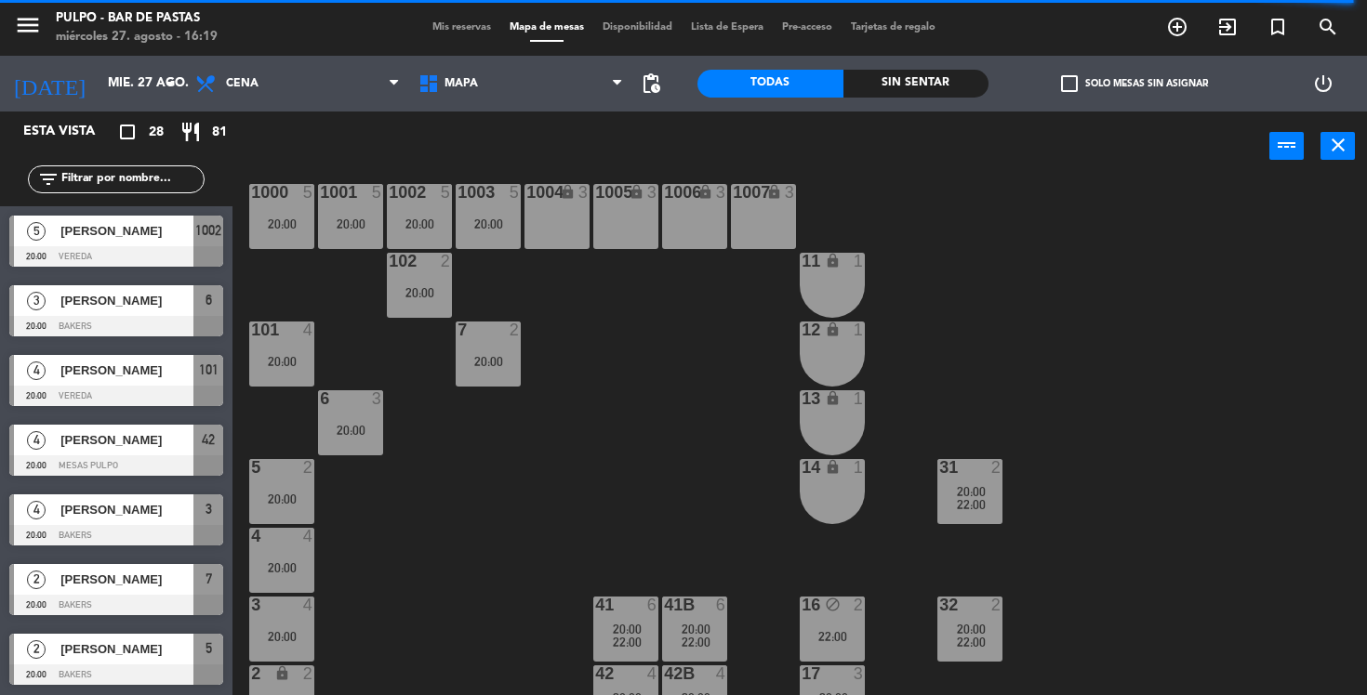
scroll to position [203, 0]
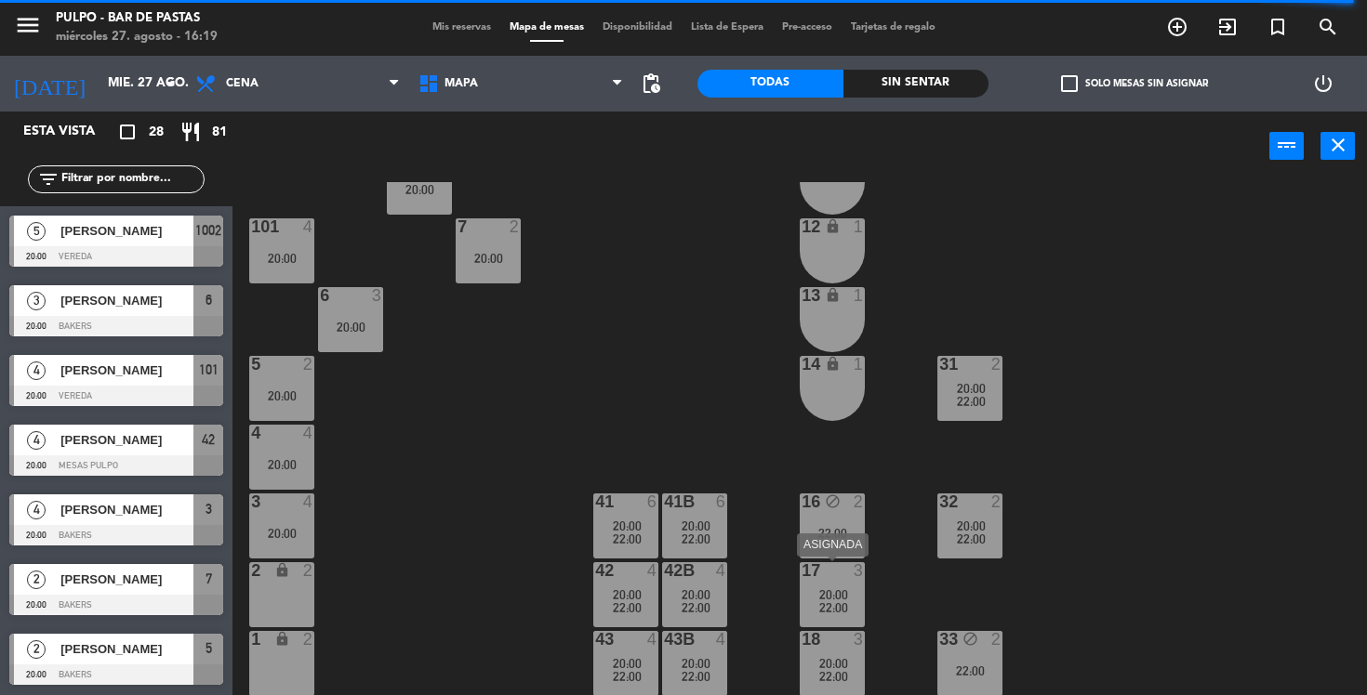
click at [829, 606] on span "22:00" at bounding box center [833, 608] width 29 height 15
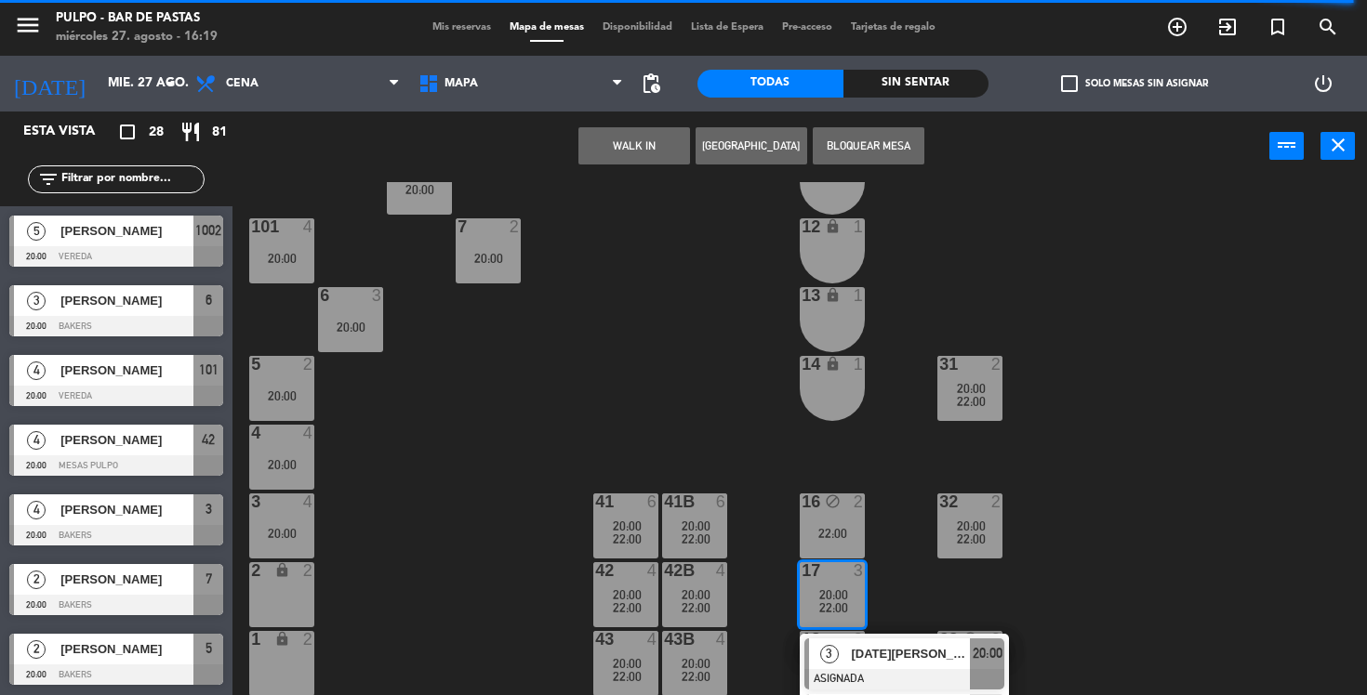
click at [921, 494] on div "88 3 20:00 89 2 20:00 90 2 20:00 91 2 20:00 1000 5 20:00 1001 5 20:00 1002 5 20…" at bounding box center [806, 439] width 1120 height 514
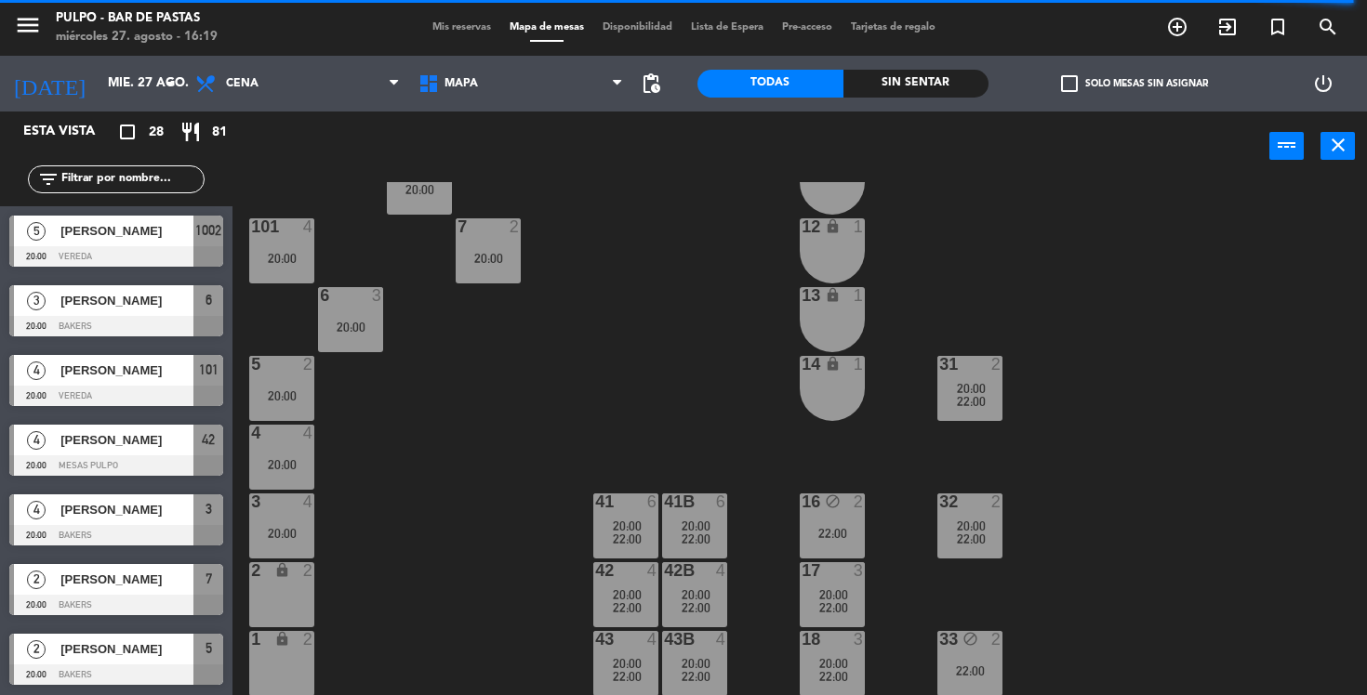
click at [847, 602] on div "22:00" at bounding box center [832, 608] width 65 height 13
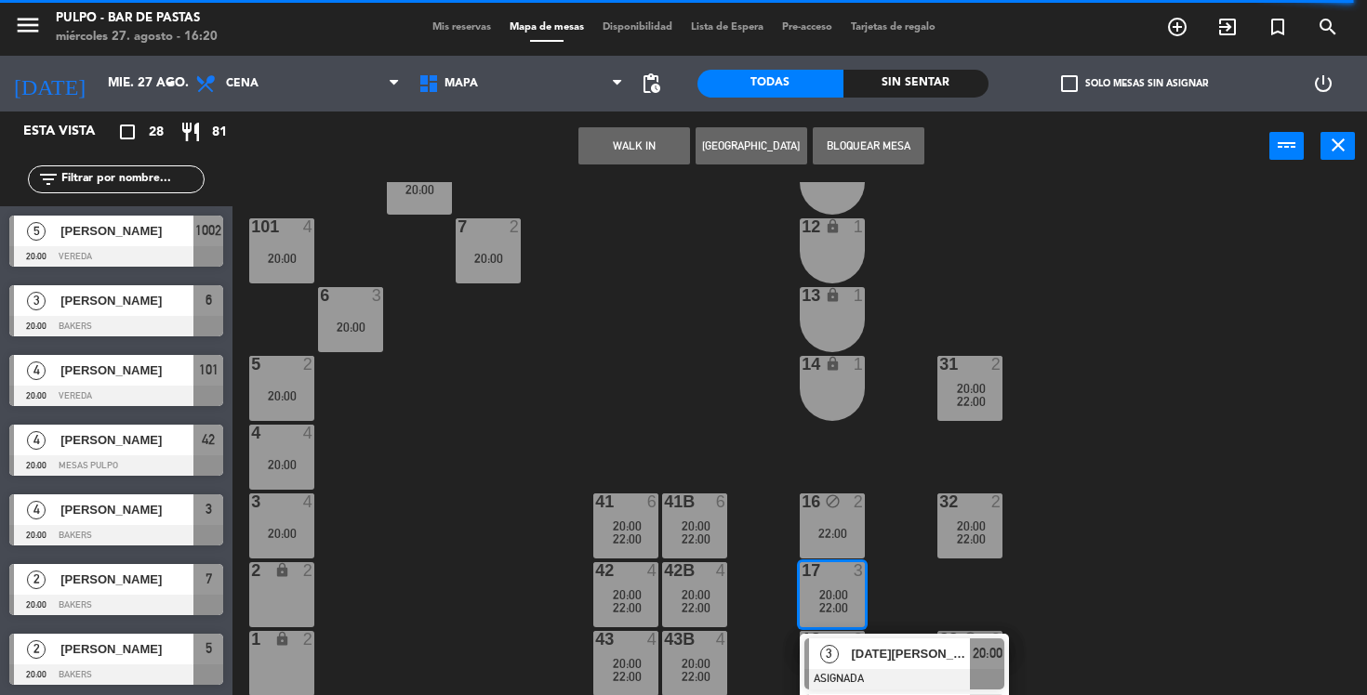
click at [916, 404] on div "88 3 20:00 89 2 20:00 90 2 20:00 91 2 20:00 1000 5 20:00 1001 5 20:00 1002 5 20…" at bounding box center [806, 439] width 1120 height 514
